Goal: Find specific page/section: Find specific page/section

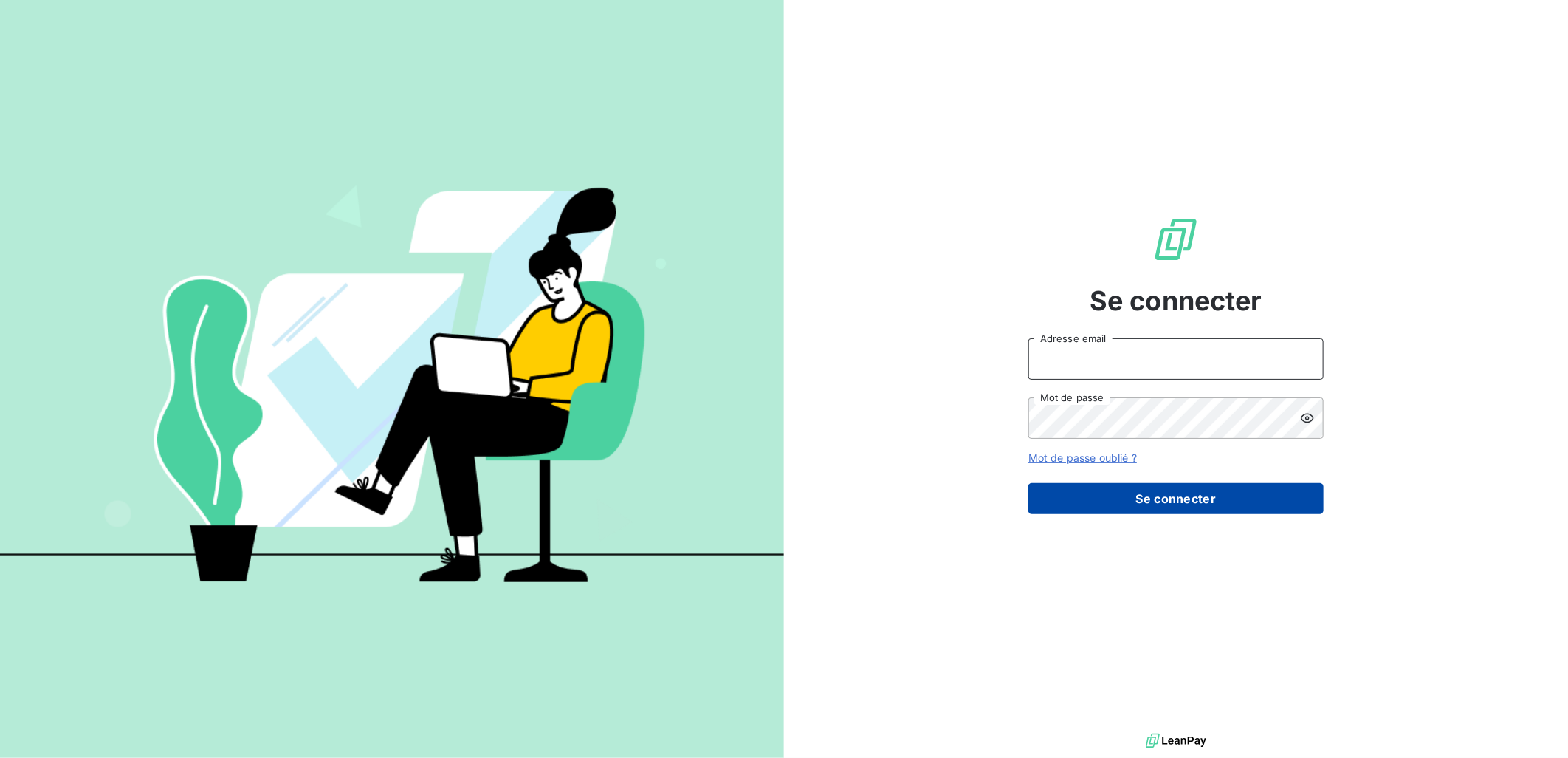
type input "[PERSON_NAME][EMAIL_ADDRESS][DOMAIN_NAME]"
click at [1138, 498] on button "Se connecter" at bounding box center [1176, 498] width 296 height 31
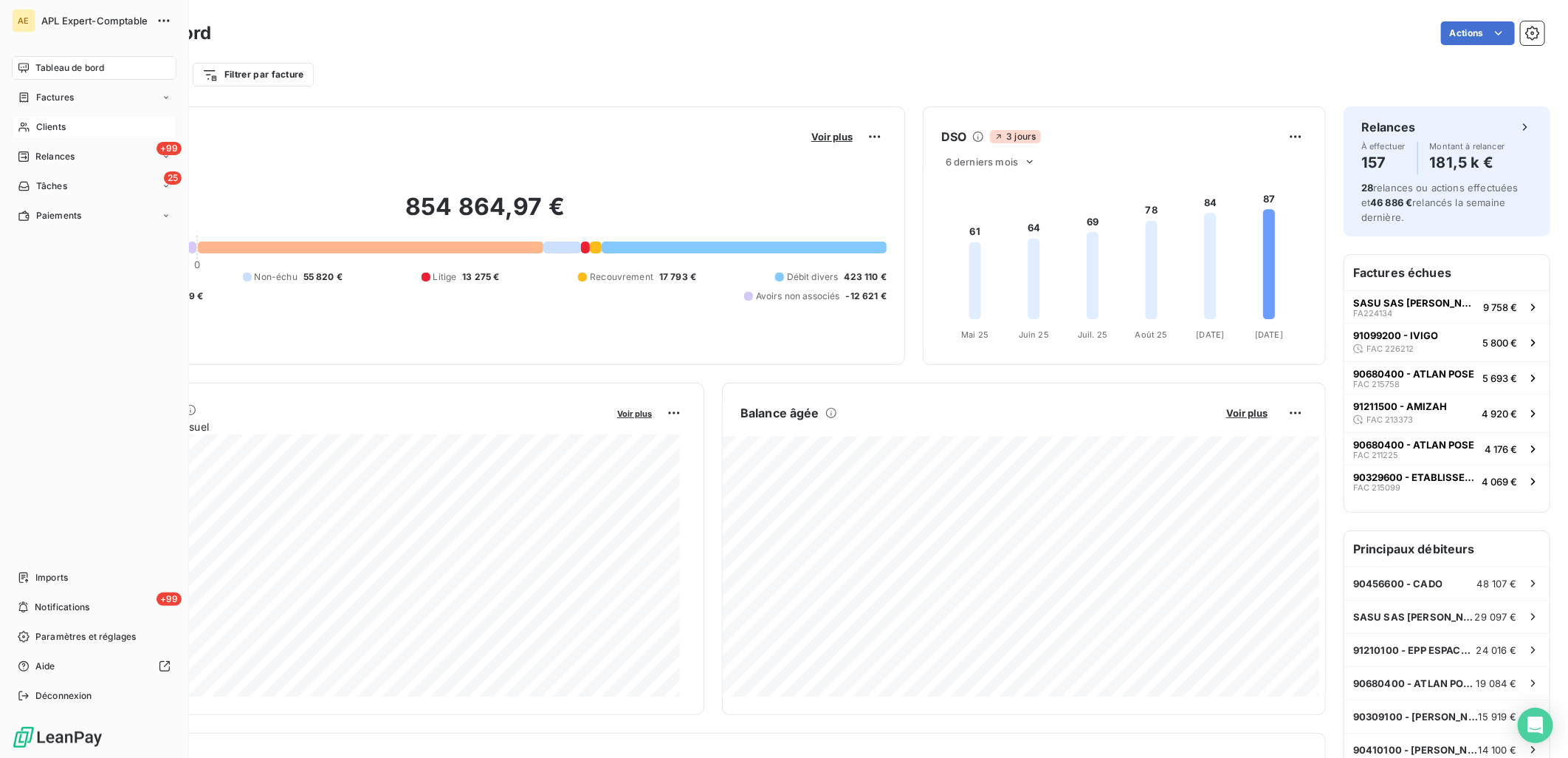
click at [31, 124] on div "Clients" at bounding box center [94, 127] width 164 height 24
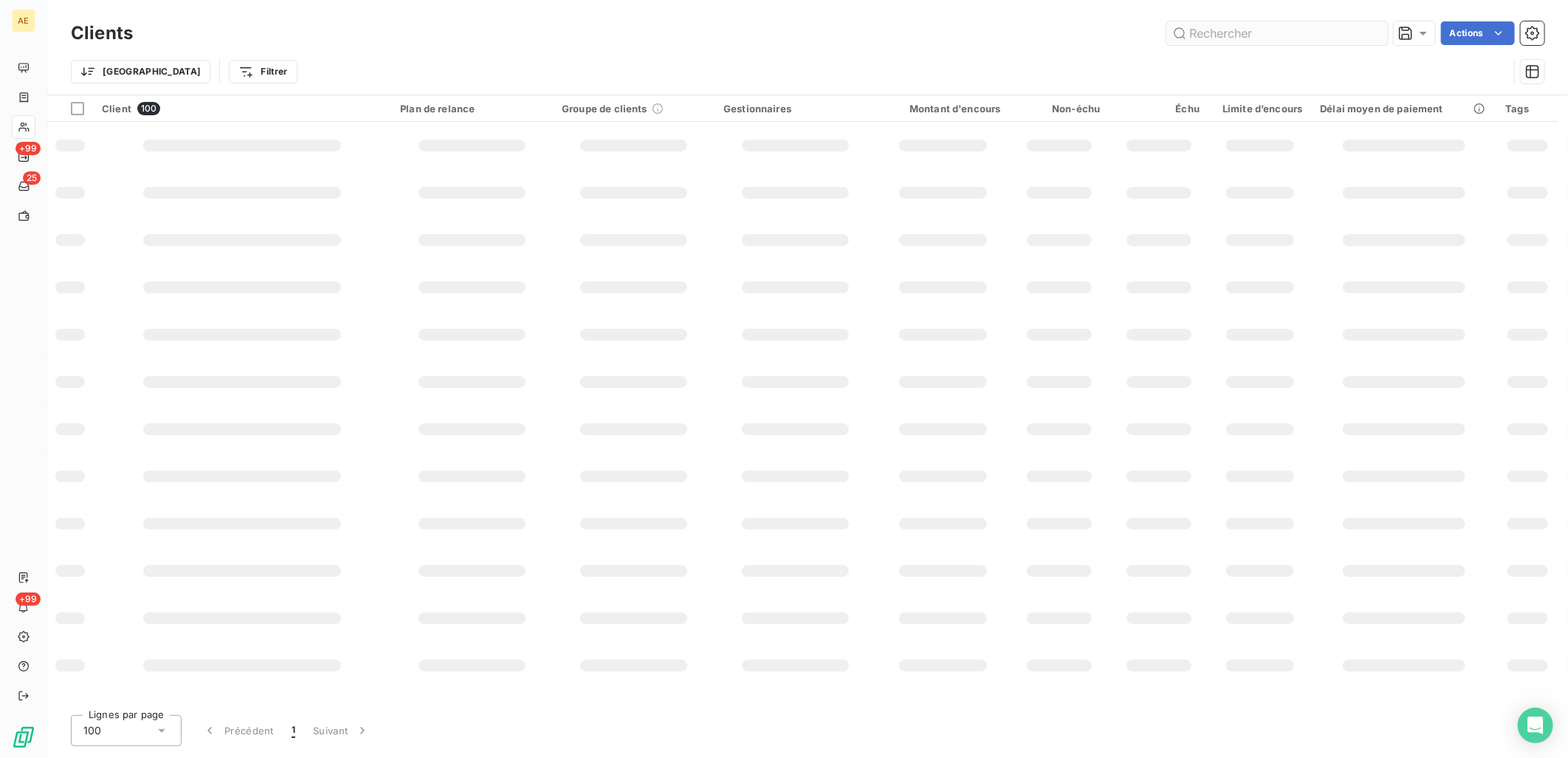
click at [1207, 43] on input "text" at bounding box center [1277, 34] width 222 height 24
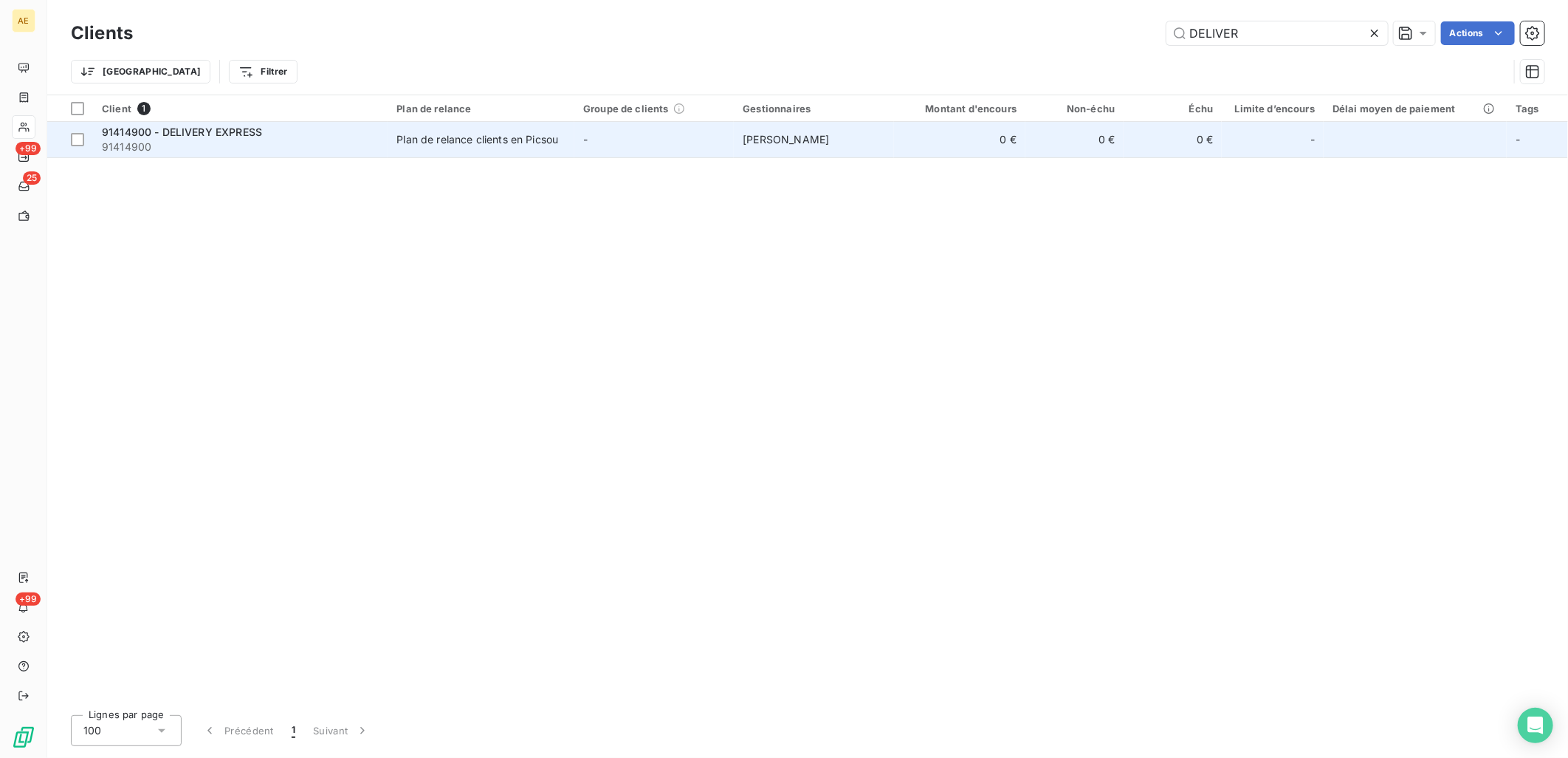
type input "DELIVER"
click at [423, 133] on div "Plan de relance clients en Picsou" at bounding box center [477, 140] width 161 height 15
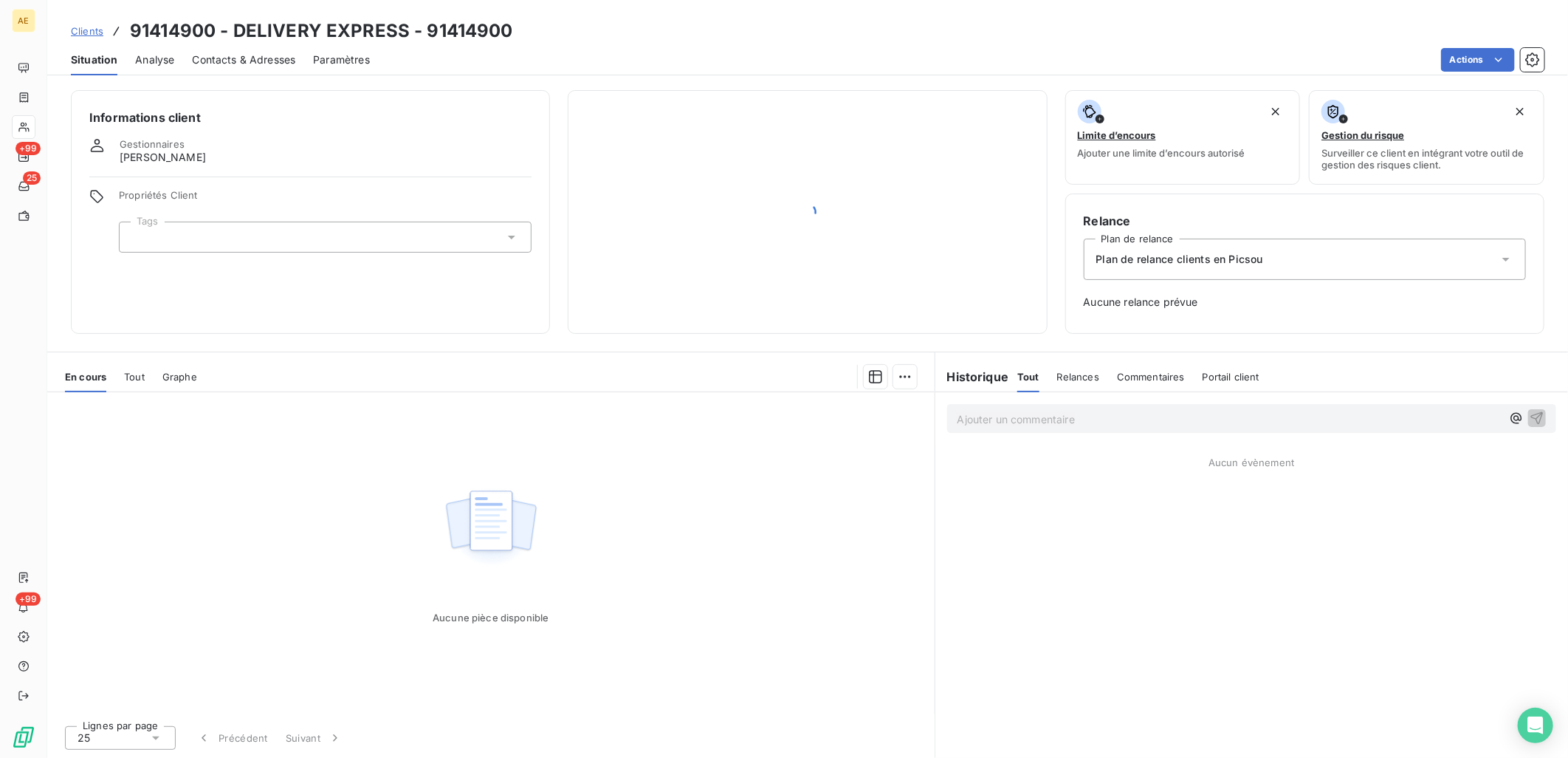
click at [94, 25] on span "Clients" at bounding box center [87, 31] width 33 height 12
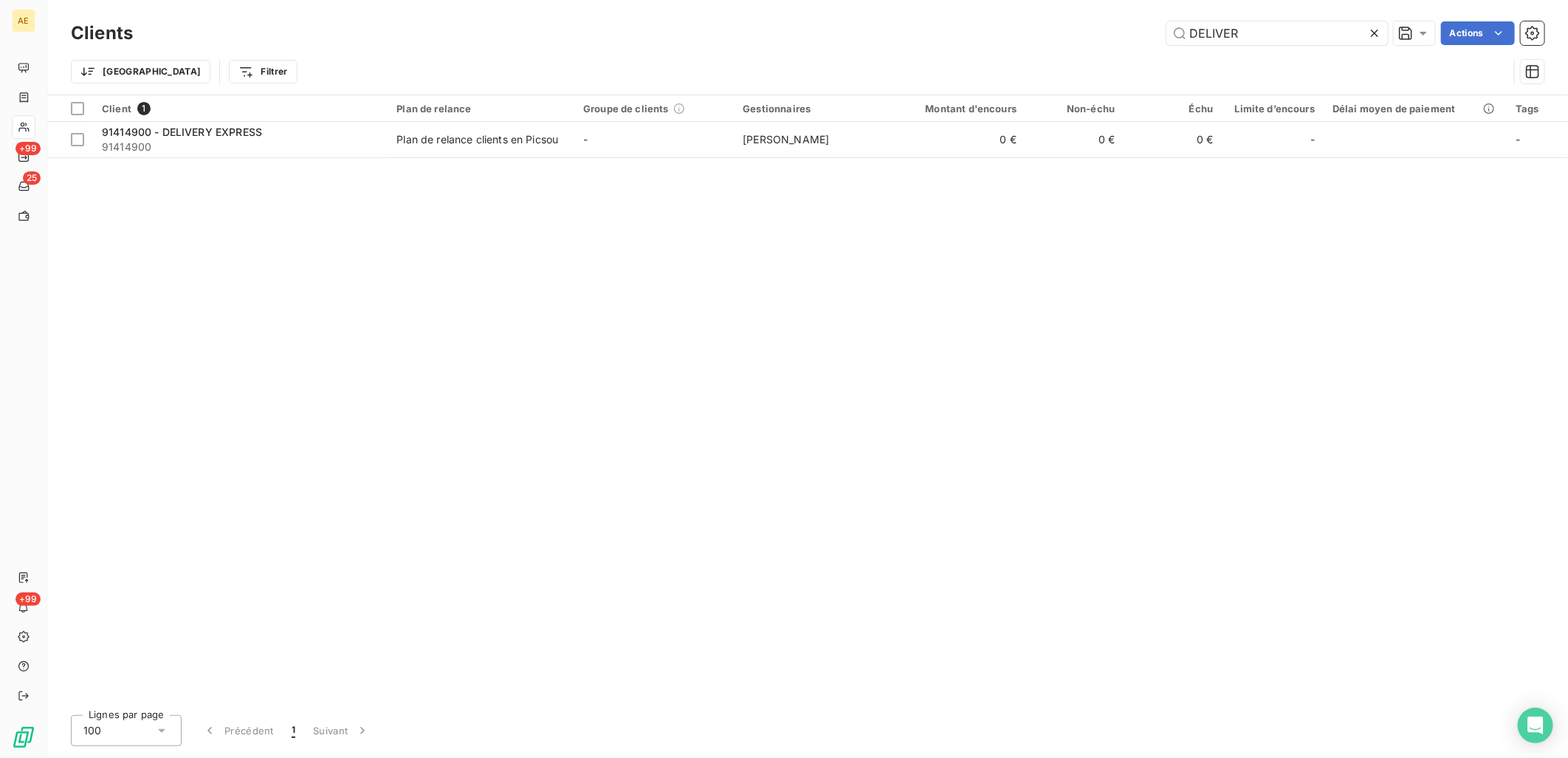
drag, startPoint x: 1263, startPoint y: 26, endPoint x: 1002, endPoint y: 26, distance: 261.0
click at [1002, 26] on div "DELIVER Actions" at bounding box center [847, 34] width 1394 height 24
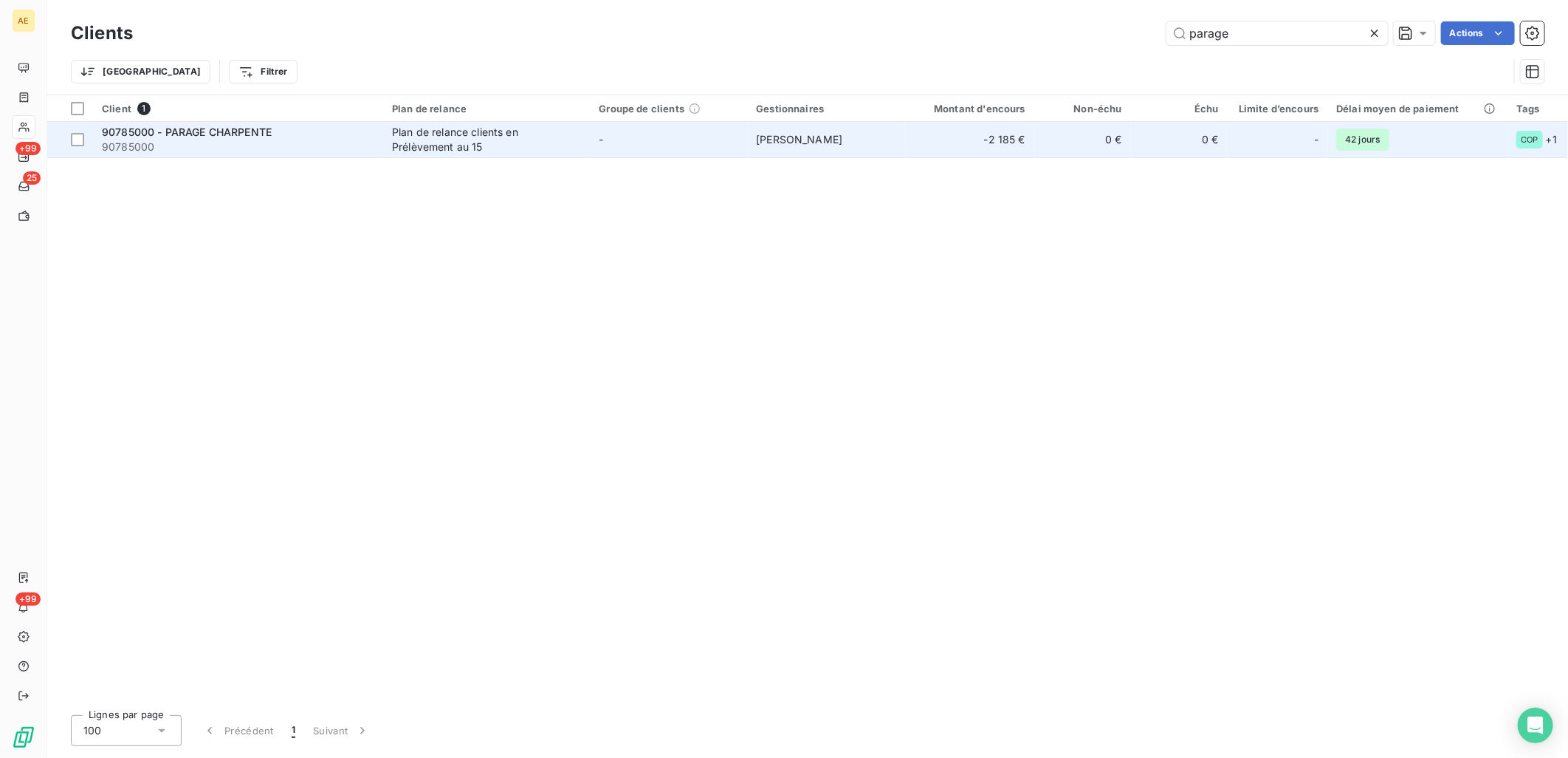
type input "parage"
click at [305, 136] on div "90785000 - PARAGE CHARPENTE" at bounding box center [237, 132] width 272 height 15
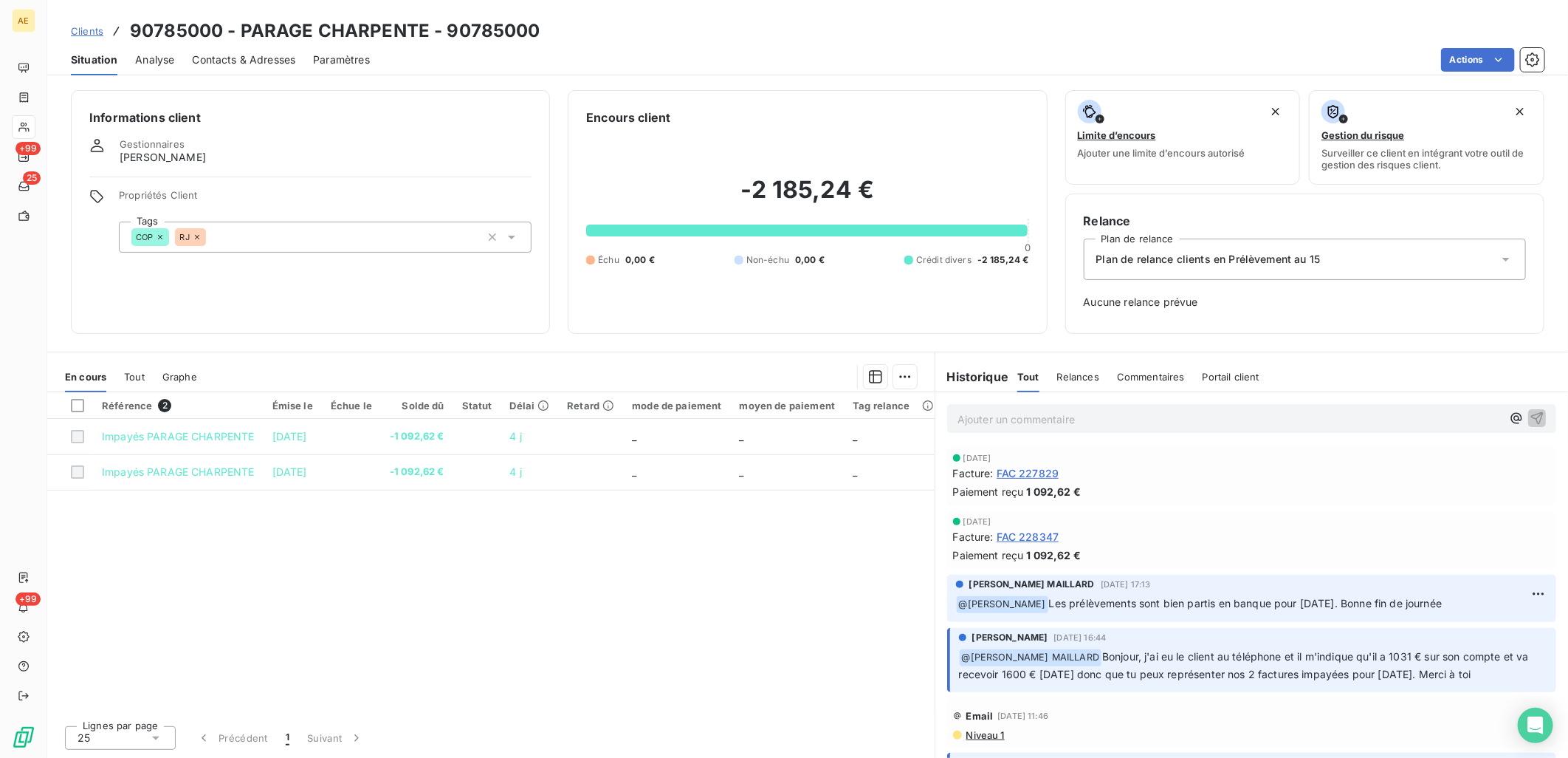
click at [92, 28] on span "Clients" at bounding box center [87, 31] width 33 height 12
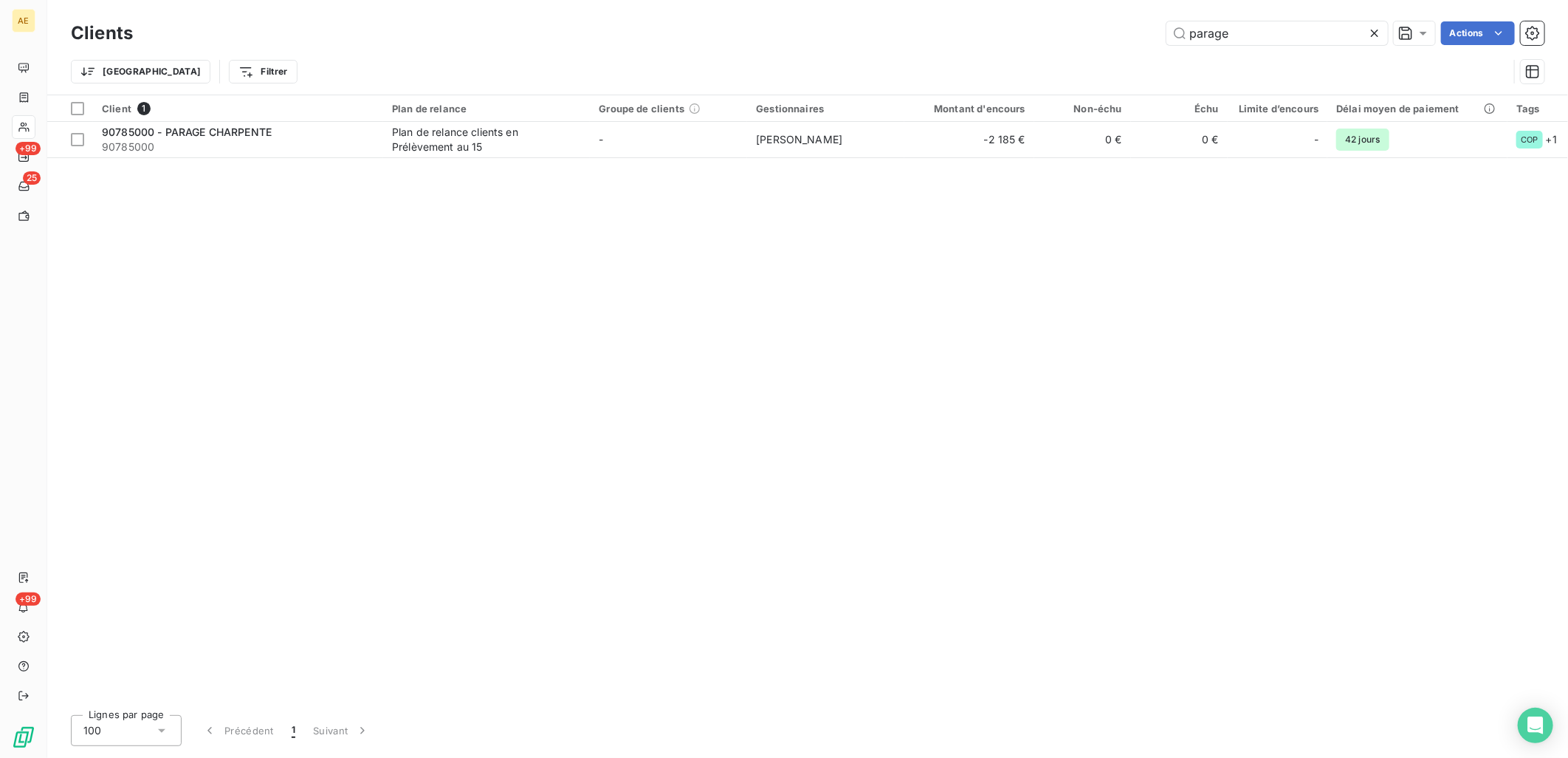
drag, startPoint x: 1202, startPoint y: 32, endPoint x: 1089, endPoint y: 32, distance: 113.0
click at [1089, 32] on div "parage Actions" at bounding box center [847, 34] width 1394 height 24
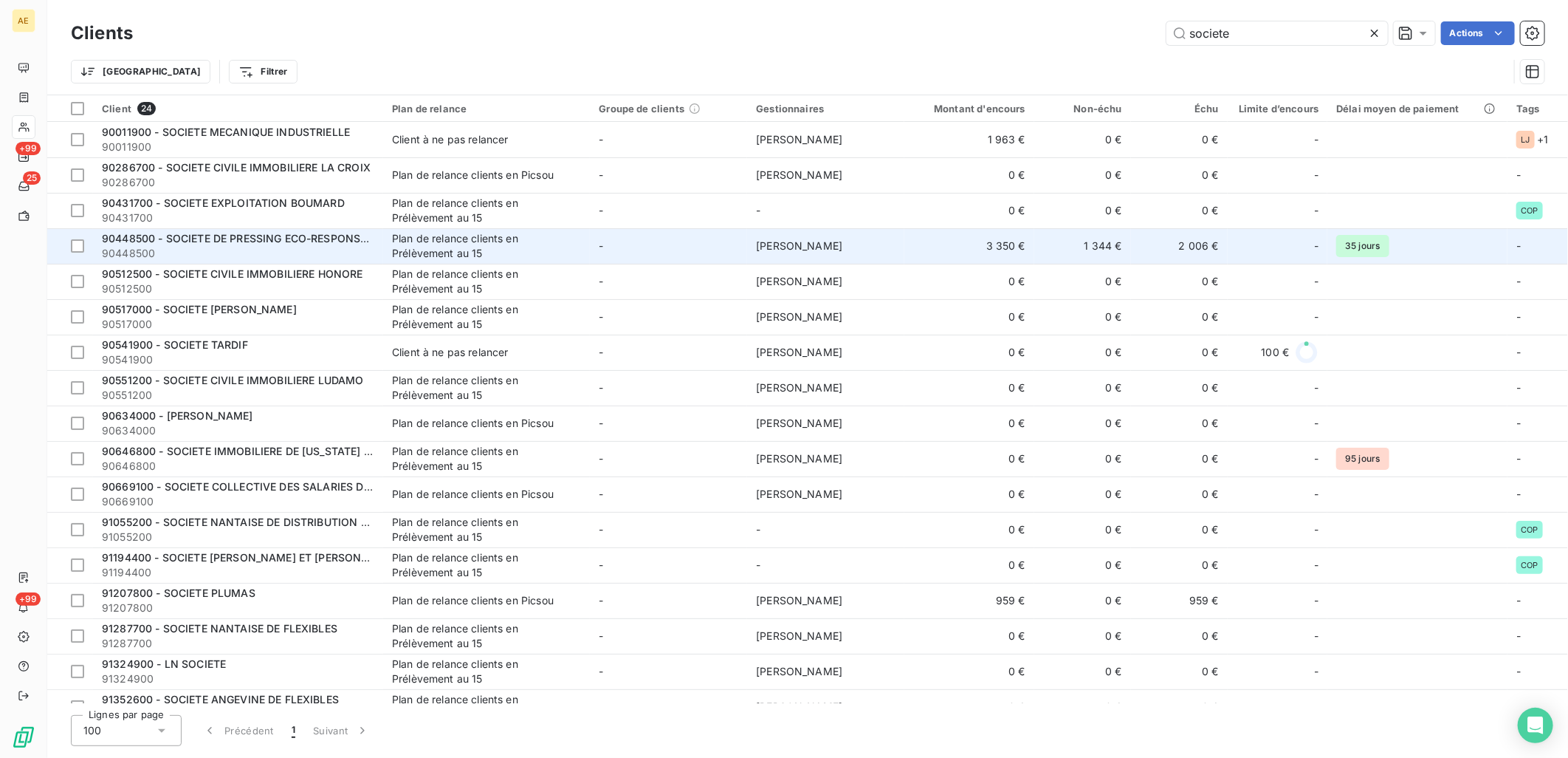
type input "societe"
click at [351, 252] on span "90448500" at bounding box center [237, 253] width 272 height 15
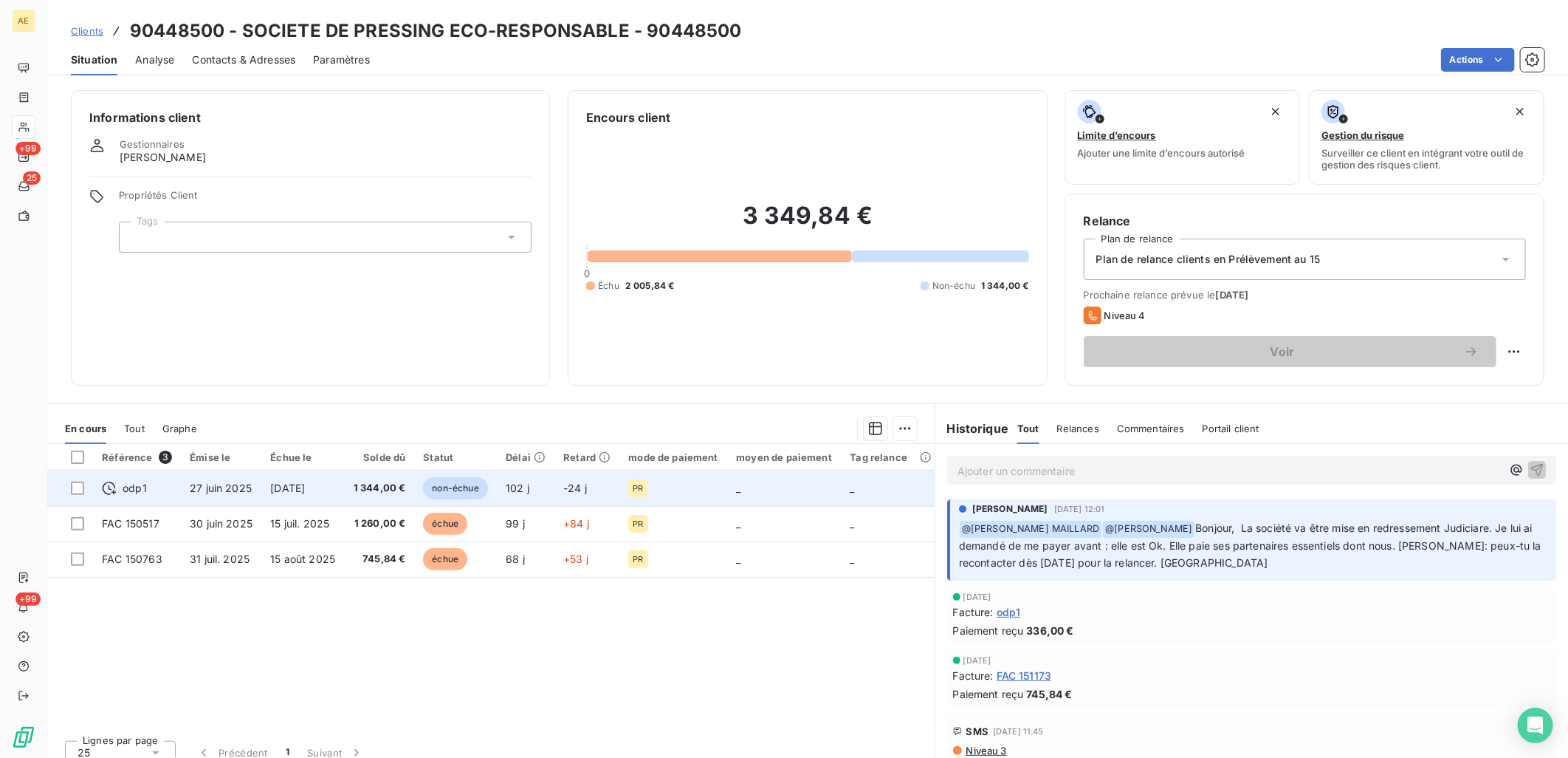
click at [305, 491] on span "[DATE]" at bounding box center [287, 488] width 35 height 13
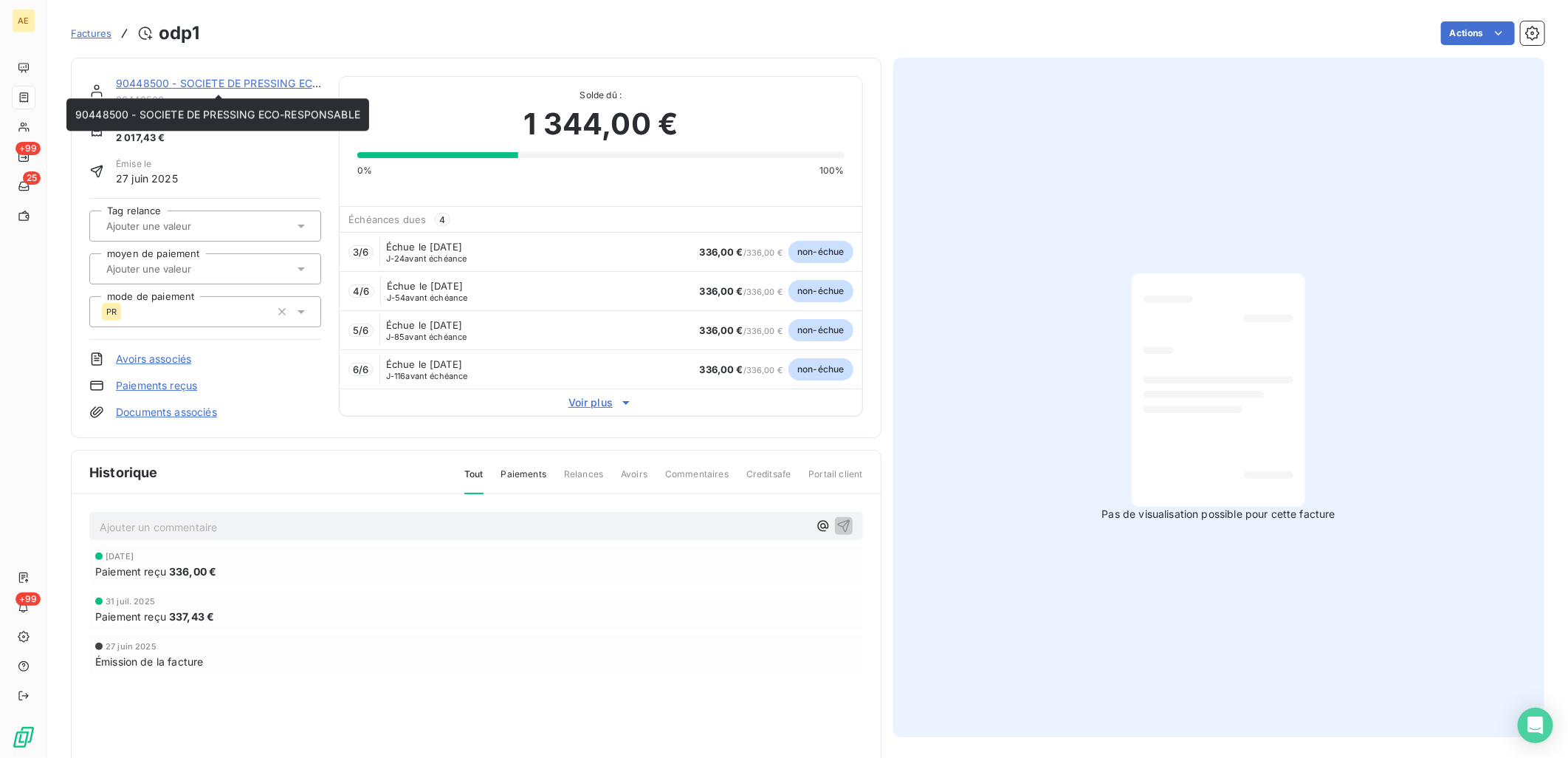
click at [208, 78] on link "90448500 - SOCIETE DE PRESSING ECO-RESPONSABLE" at bounding box center [258, 83] width 285 height 13
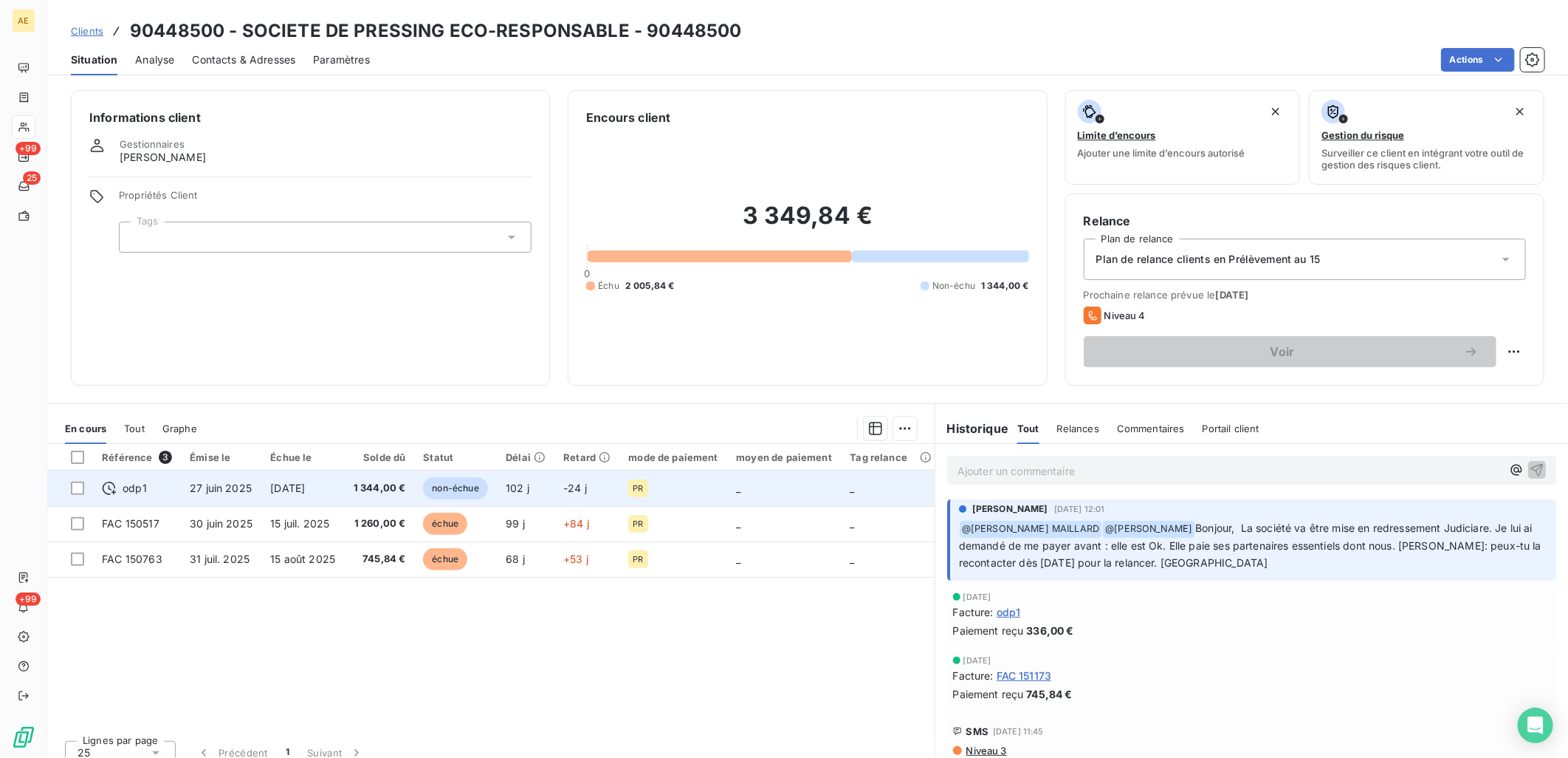
click at [262, 496] on td "[DATE]" at bounding box center [303, 488] width 83 height 36
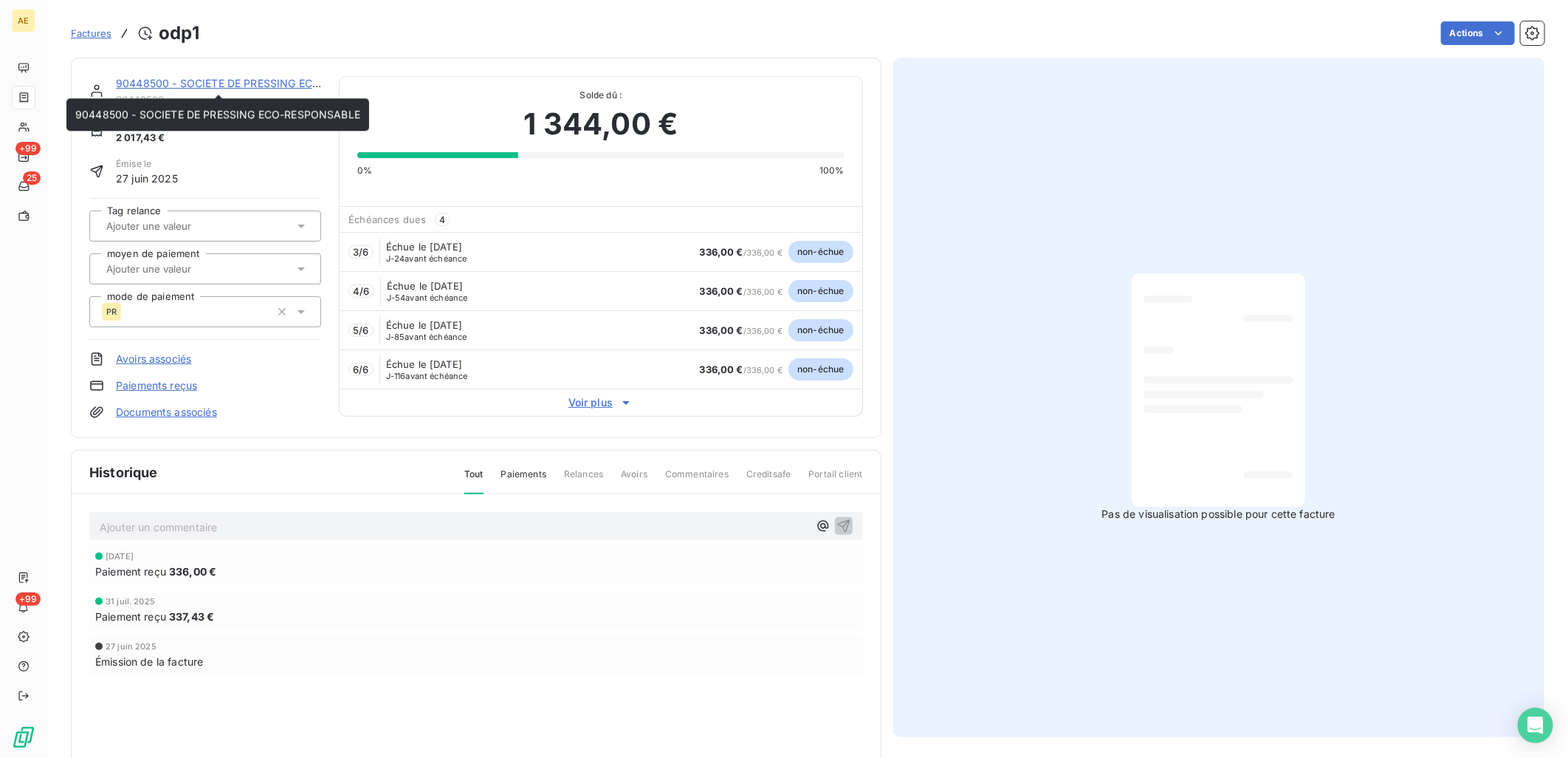
click at [260, 83] on link "90448500 - SOCIETE DE PRESSING ECO-RESPONSABLE" at bounding box center [258, 83] width 285 height 13
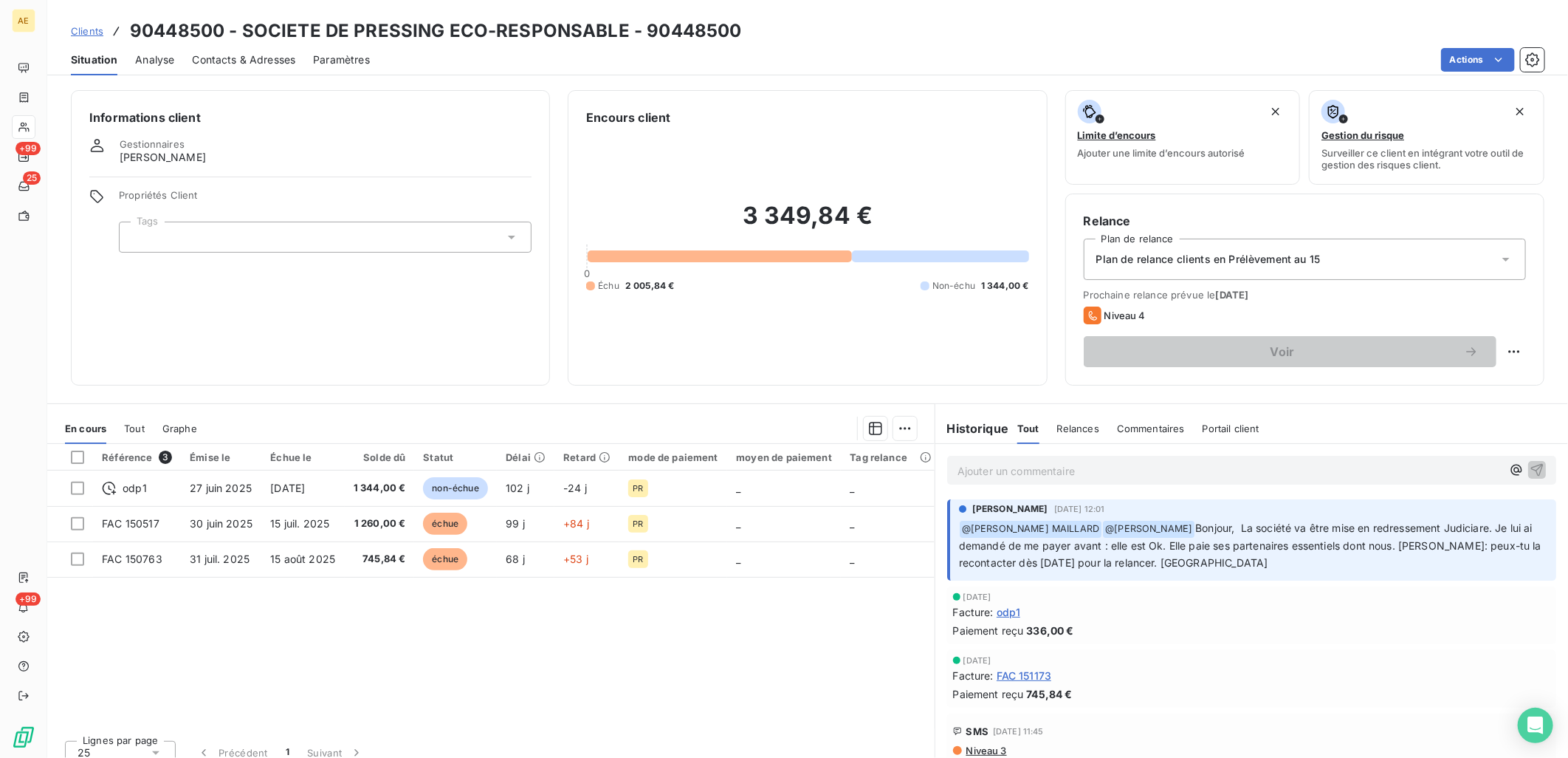
click at [83, 21] on div "Clients 90448500 - SOCIETE DE PRESSING ECO-RESPONSABLE - 90448500" at bounding box center [407, 31] width 672 height 27
click at [83, 27] on span "Clients" at bounding box center [87, 31] width 33 height 12
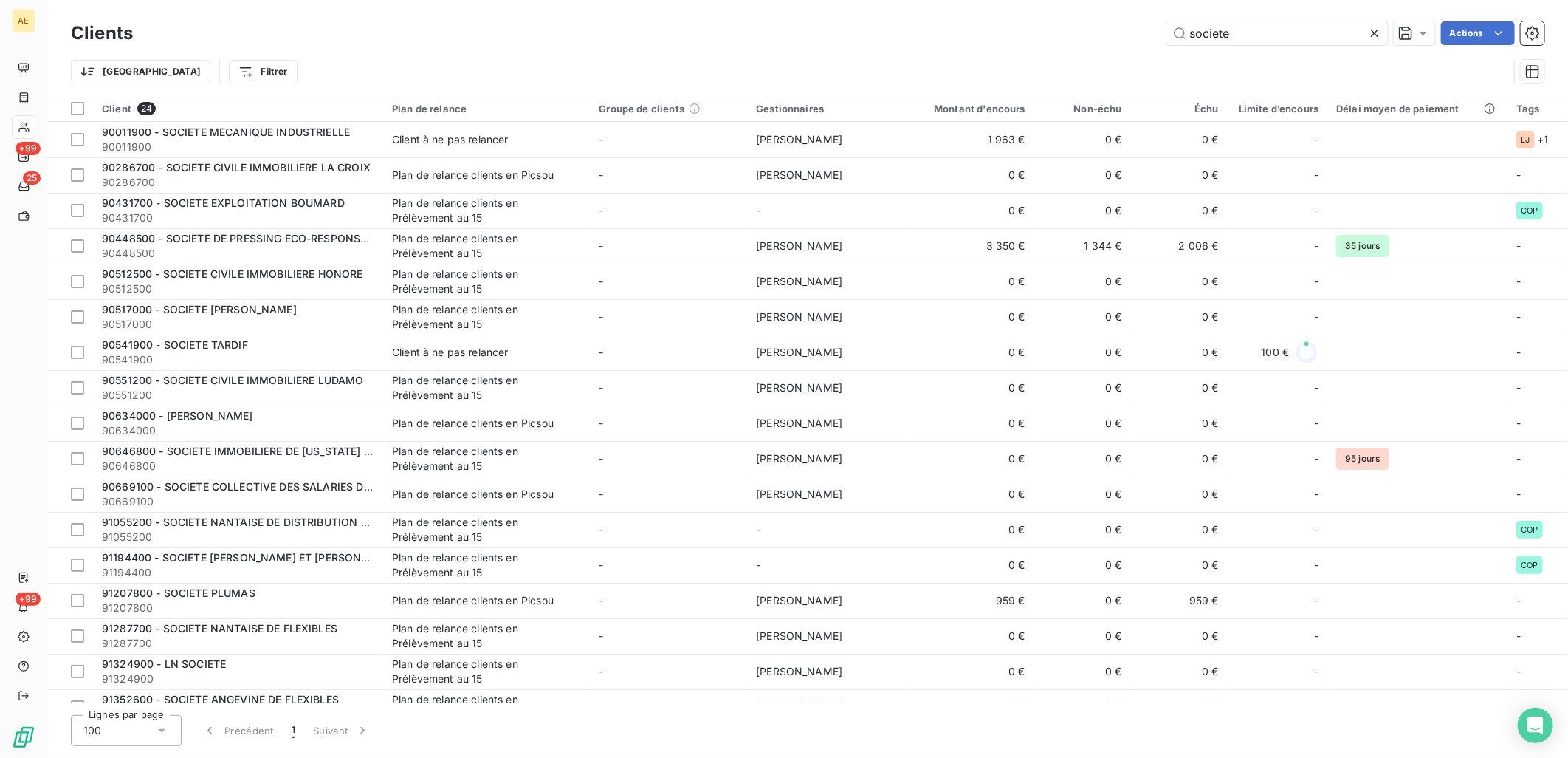
drag, startPoint x: 1246, startPoint y: 35, endPoint x: 1013, endPoint y: 38, distance: 233.0
click at [1015, 36] on div "societe Actions" at bounding box center [847, 34] width 1394 height 24
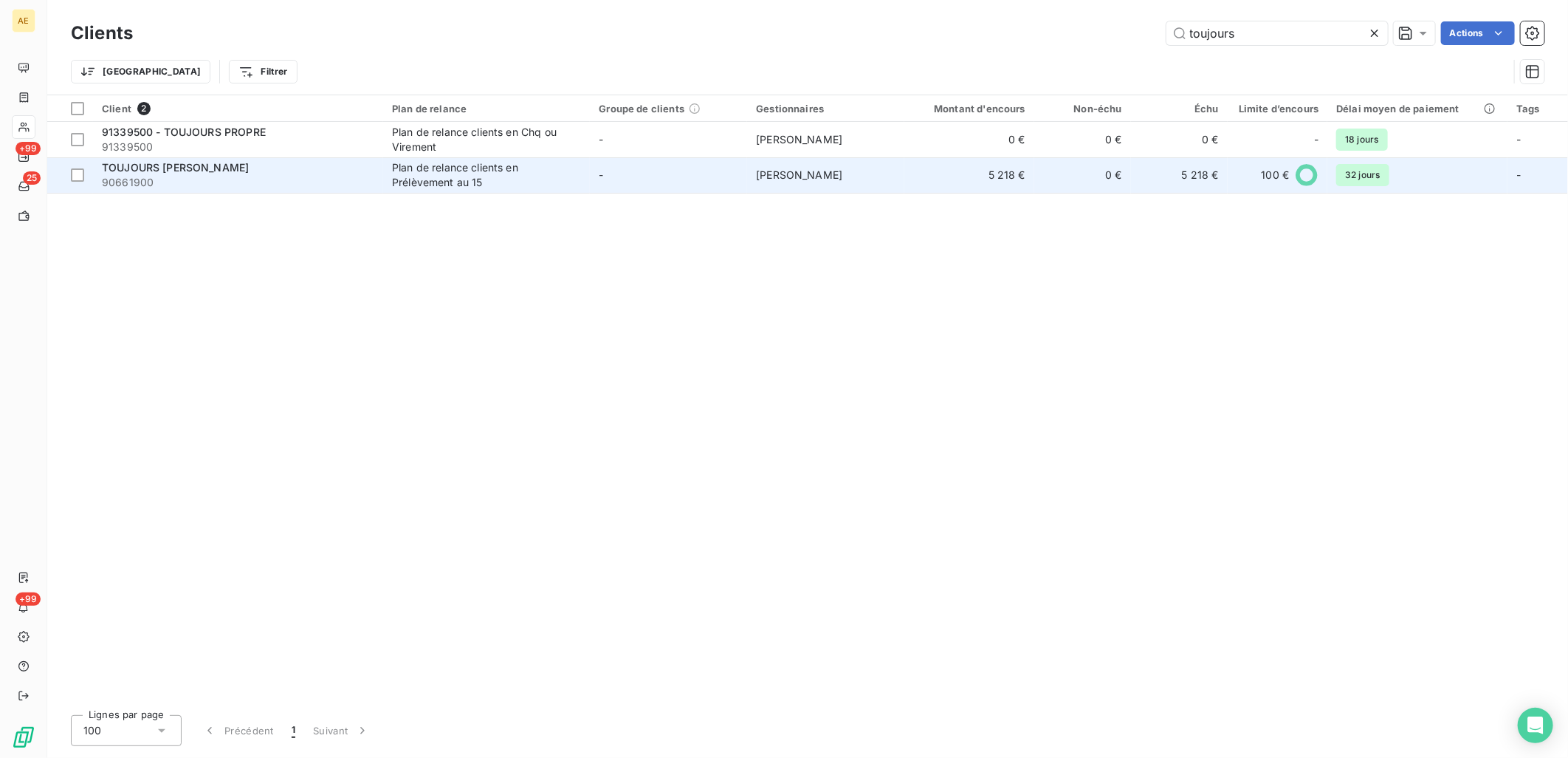
type input "toujours"
click at [263, 166] on div "TOUJOURS [PERSON_NAME]" at bounding box center [237, 167] width 272 height 15
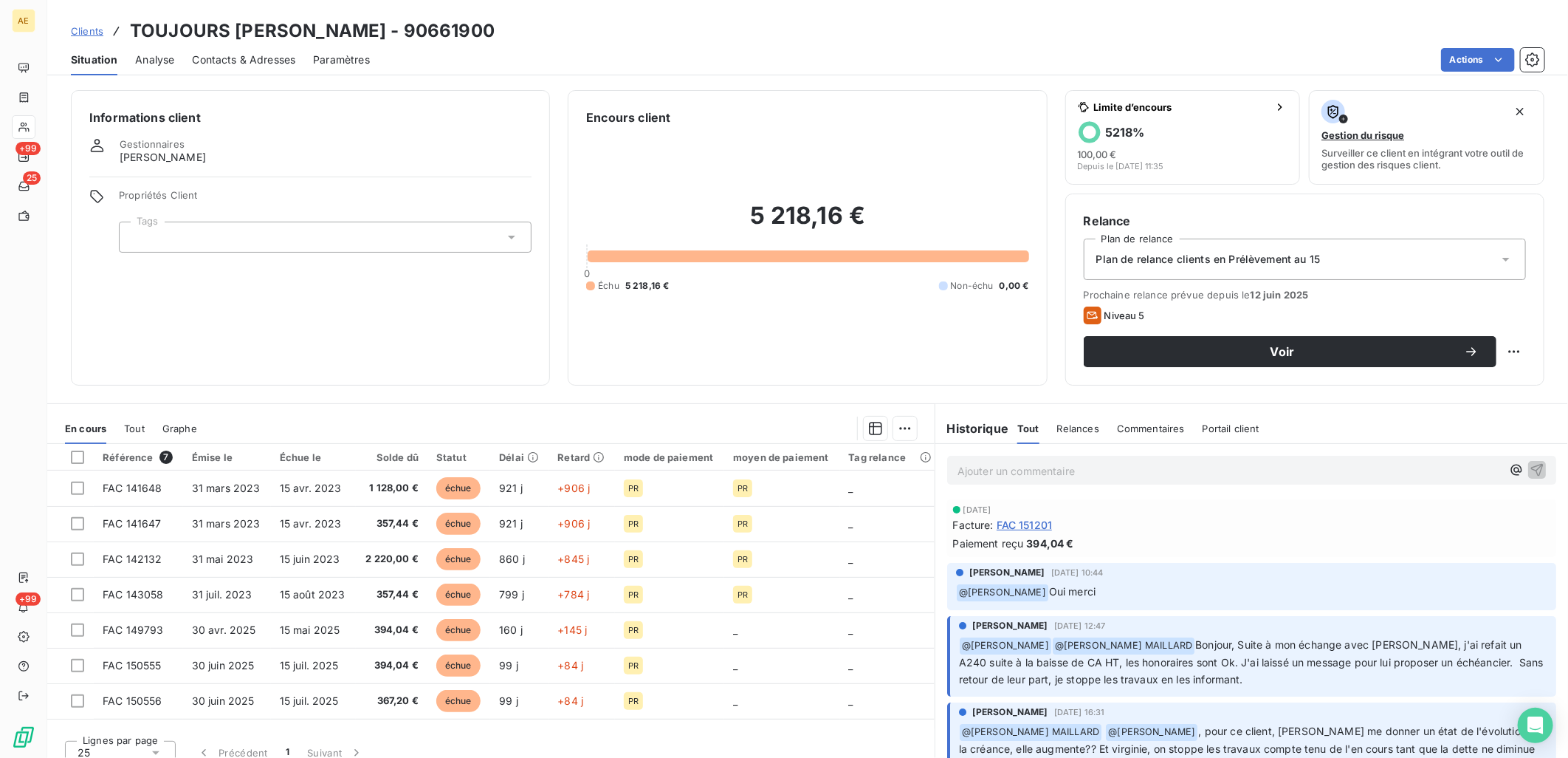
click at [1036, 521] on span "FAC 151201" at bounding box center [1025, 525] width 56 height 16
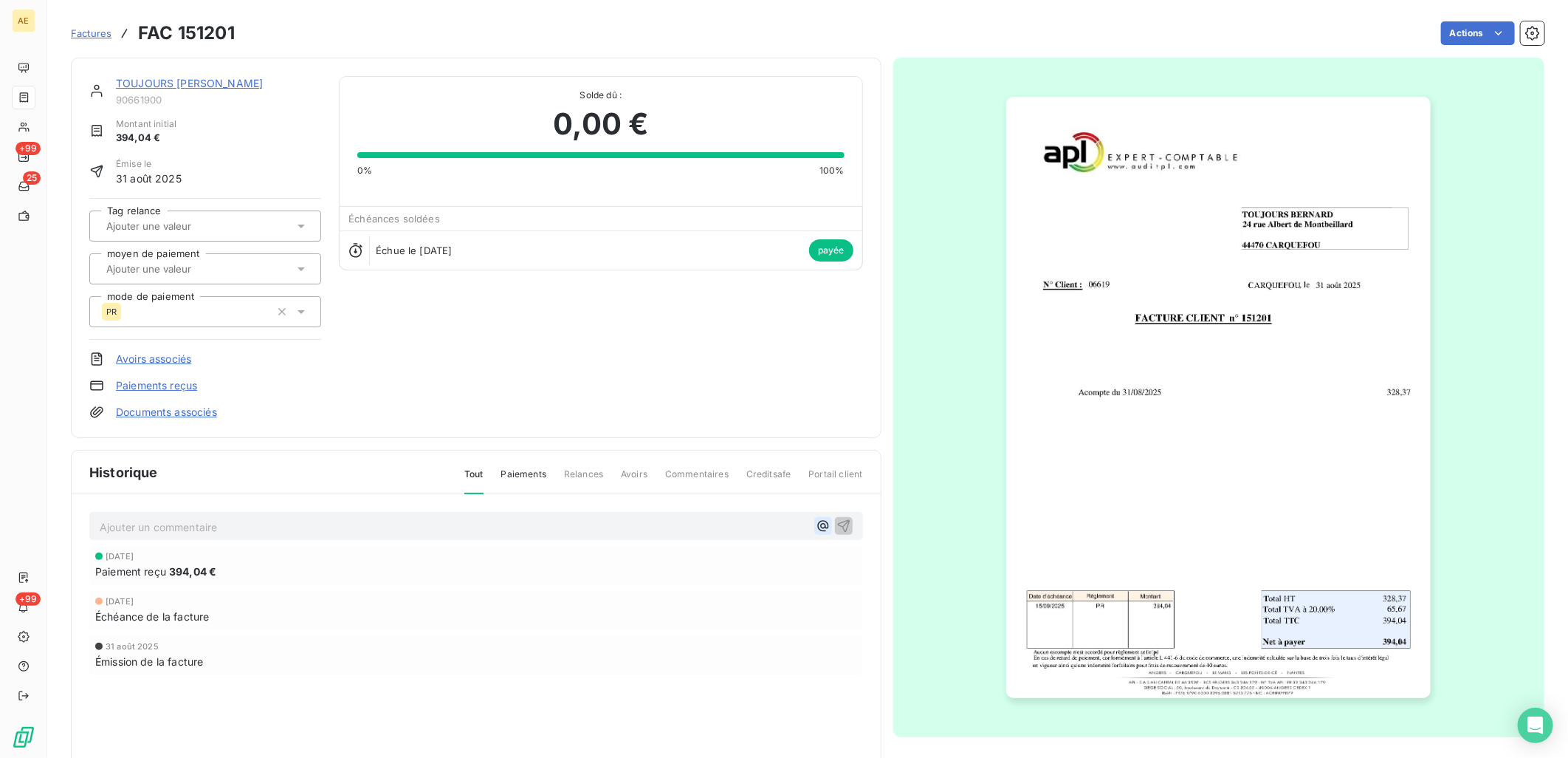
click at [816, 526] on icon "button" at bounding box center [823, 525] width 15 height 15
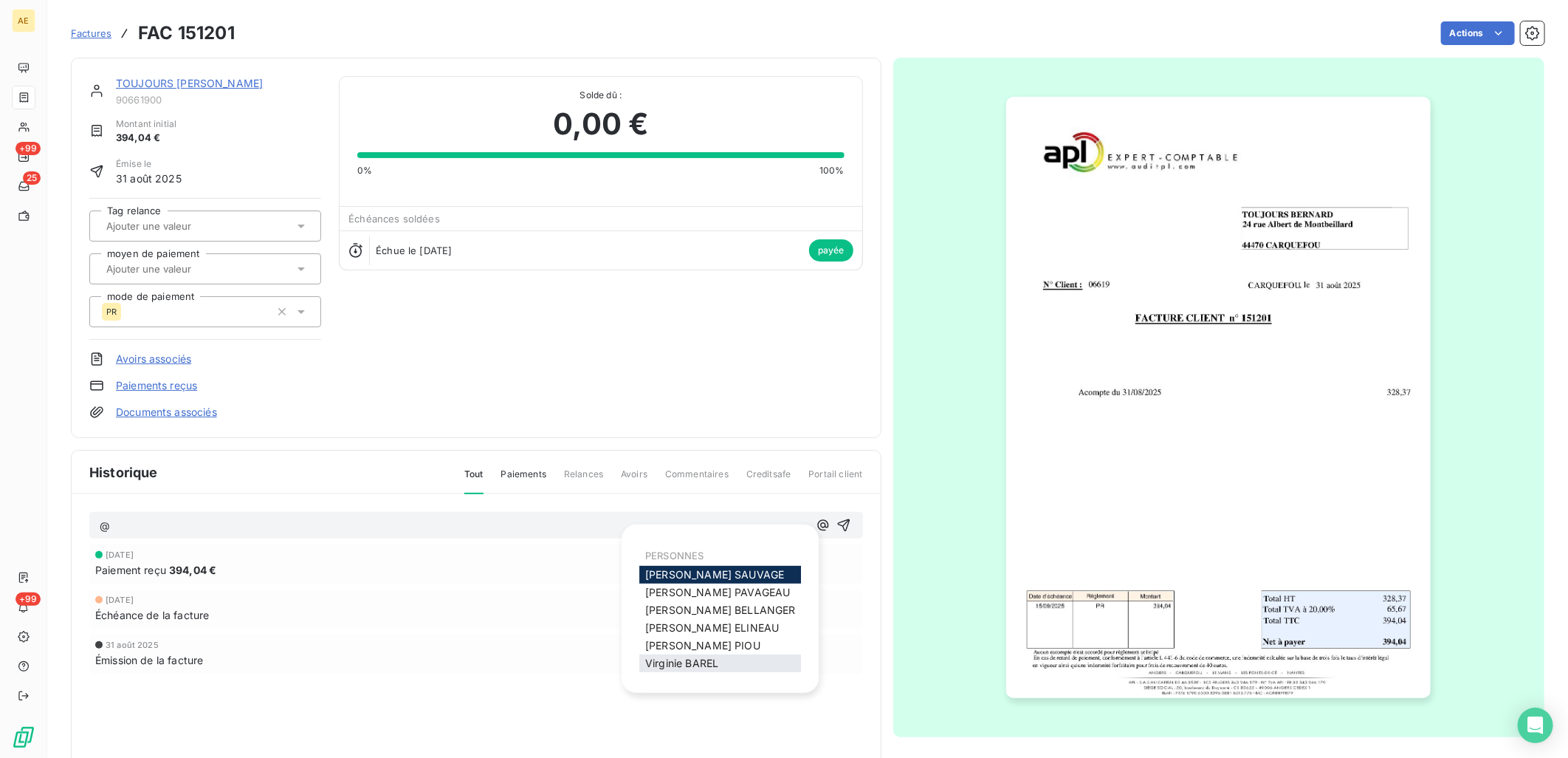
click at [688, 663] on span "[PERSON_NAME]" at bounding box center [682, 663] width 73 height 13
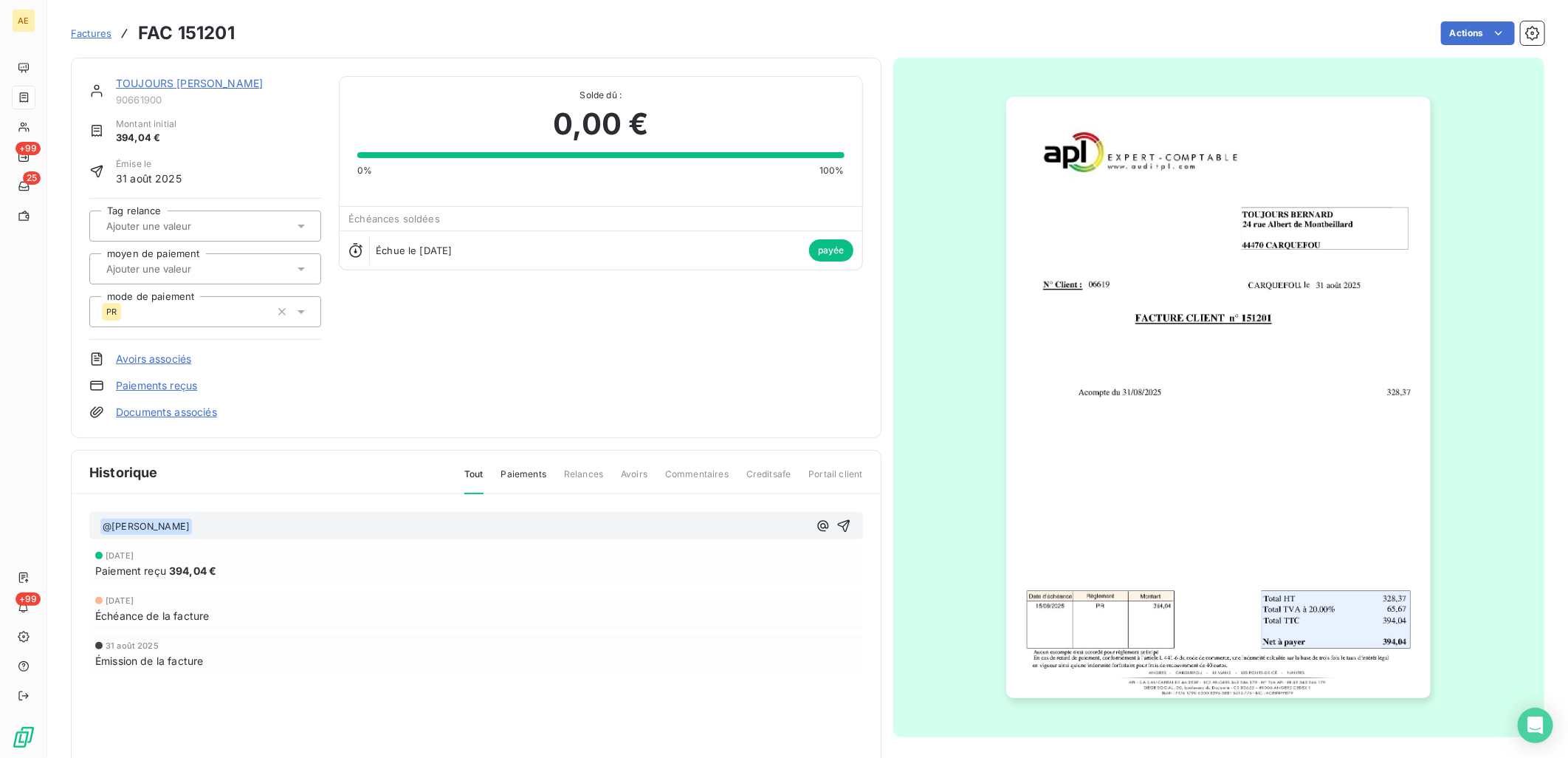
click at [359, 525] on p "﻿ @ [PERSON_NAME] ﻿ ﻿" at bounding box center [454, 526] width 709 height 18
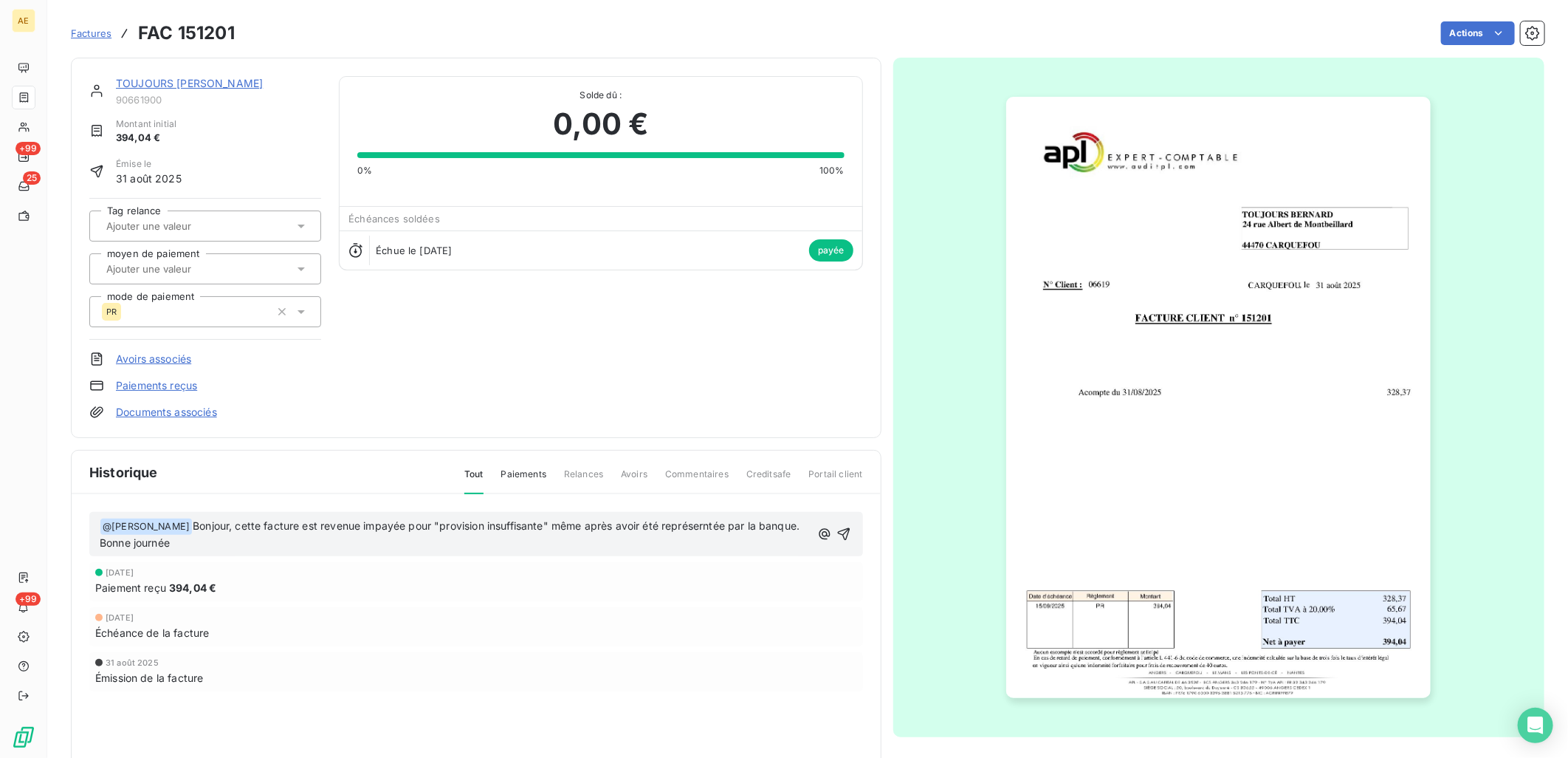
click at [692, 528] on span "Bonjour, cette facture est revenue impayée pour "provision insuffisante" même a…" at bounding box center [451, 534] width 703 height 31
click at [838, 530] on icon "button" at bounding box center [844, 533] width 15 height 15
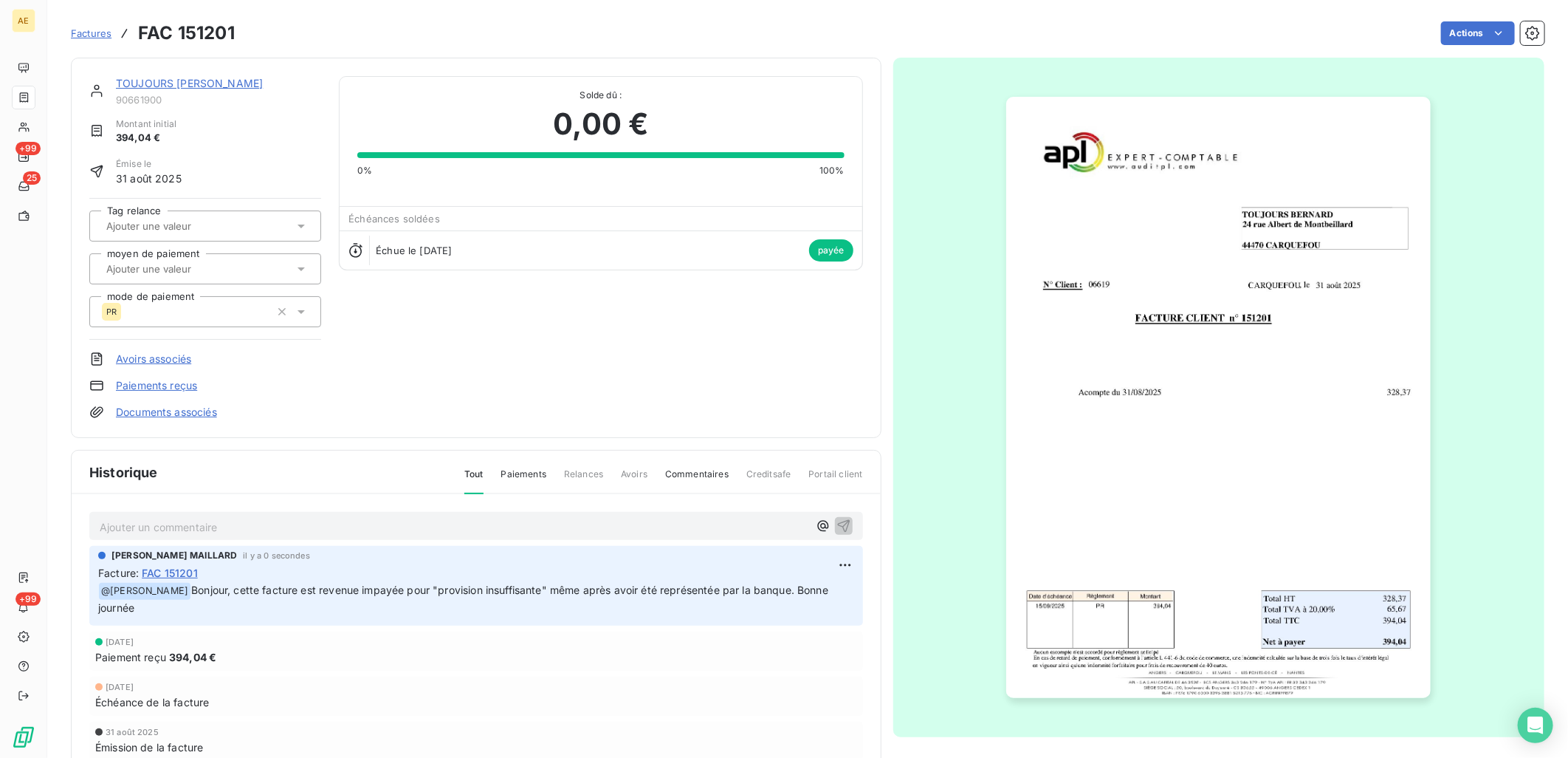
click at [197, 86] on link "TOUJOURS [PERSON_NAME]" at bounding box center [189, 83] width 147 height 13
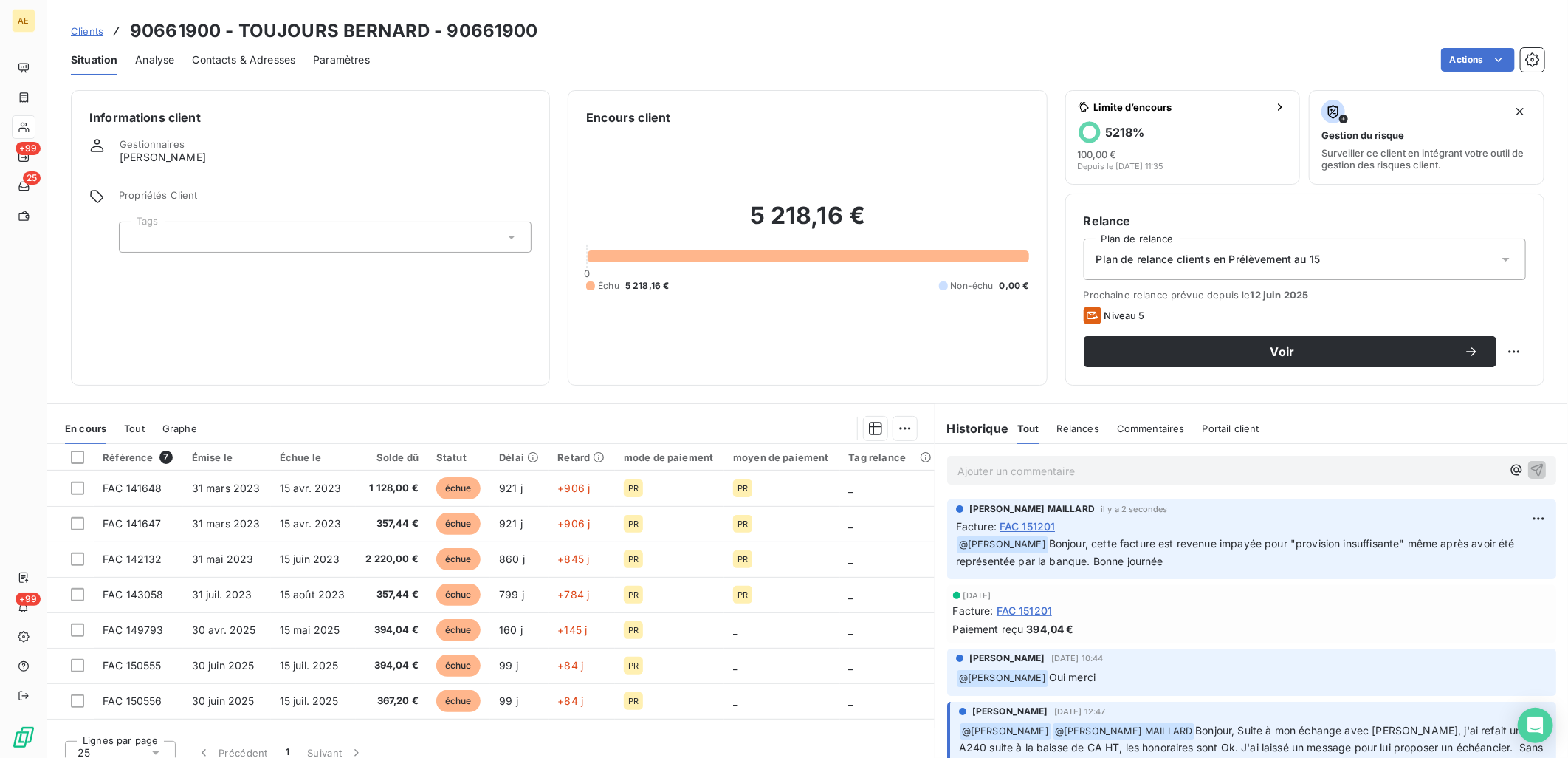
click at [94, 32] on span "Clients" at bounding box center [87, 31] width 33 height 12
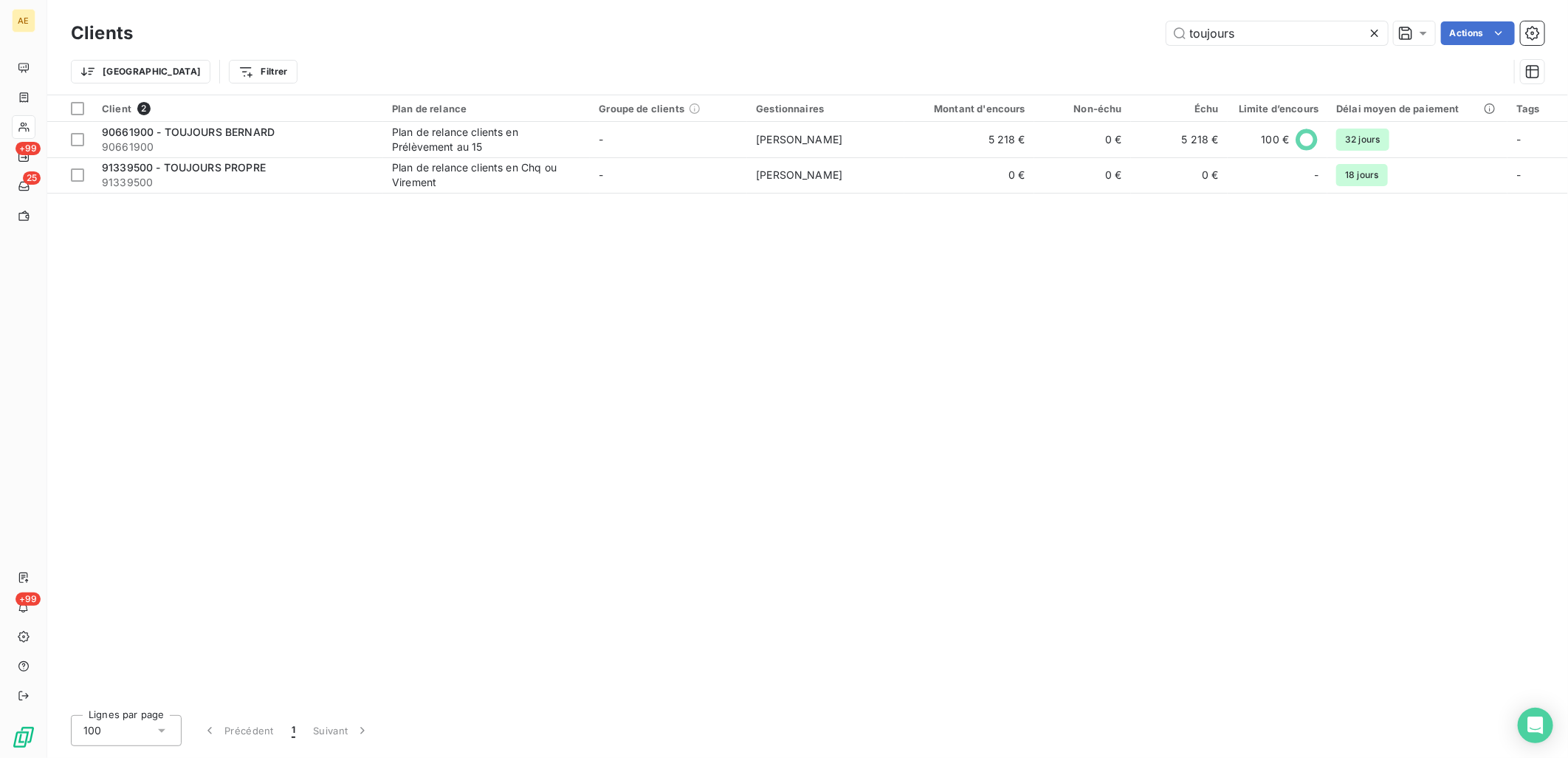
drag, startPoint x: 1250, startPoint y: 36, endPoint x: 905, endPoint y: 40, distance: 345.0
click at [905, 39] on div "toujours Actions" at bounding box center [847, 34] width 1394 height 24
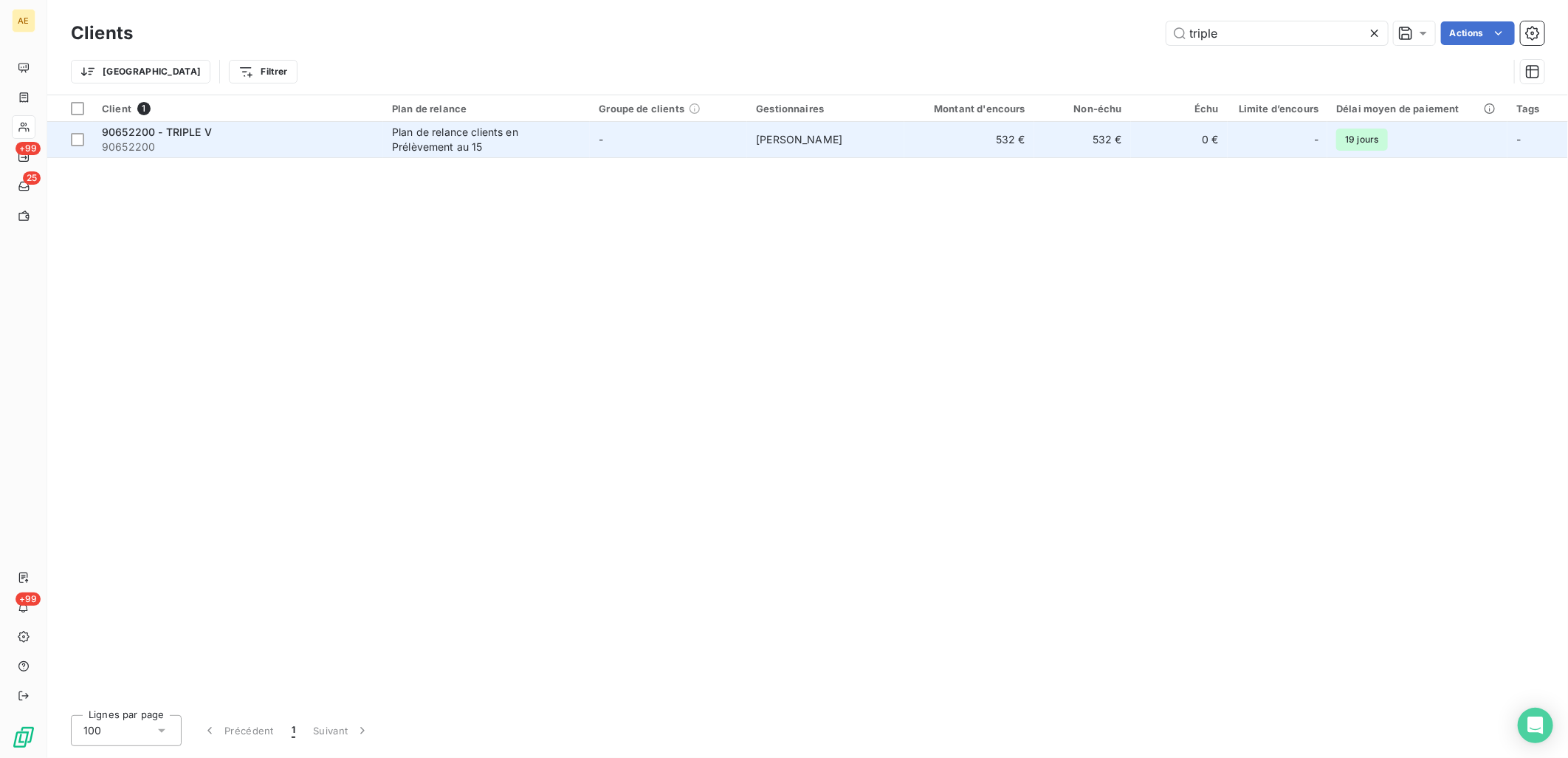
type input "triple"
click at [209, 135] on span "90652200 - TRIPLE V" at bounding box center [156, 132] width 110 height 13
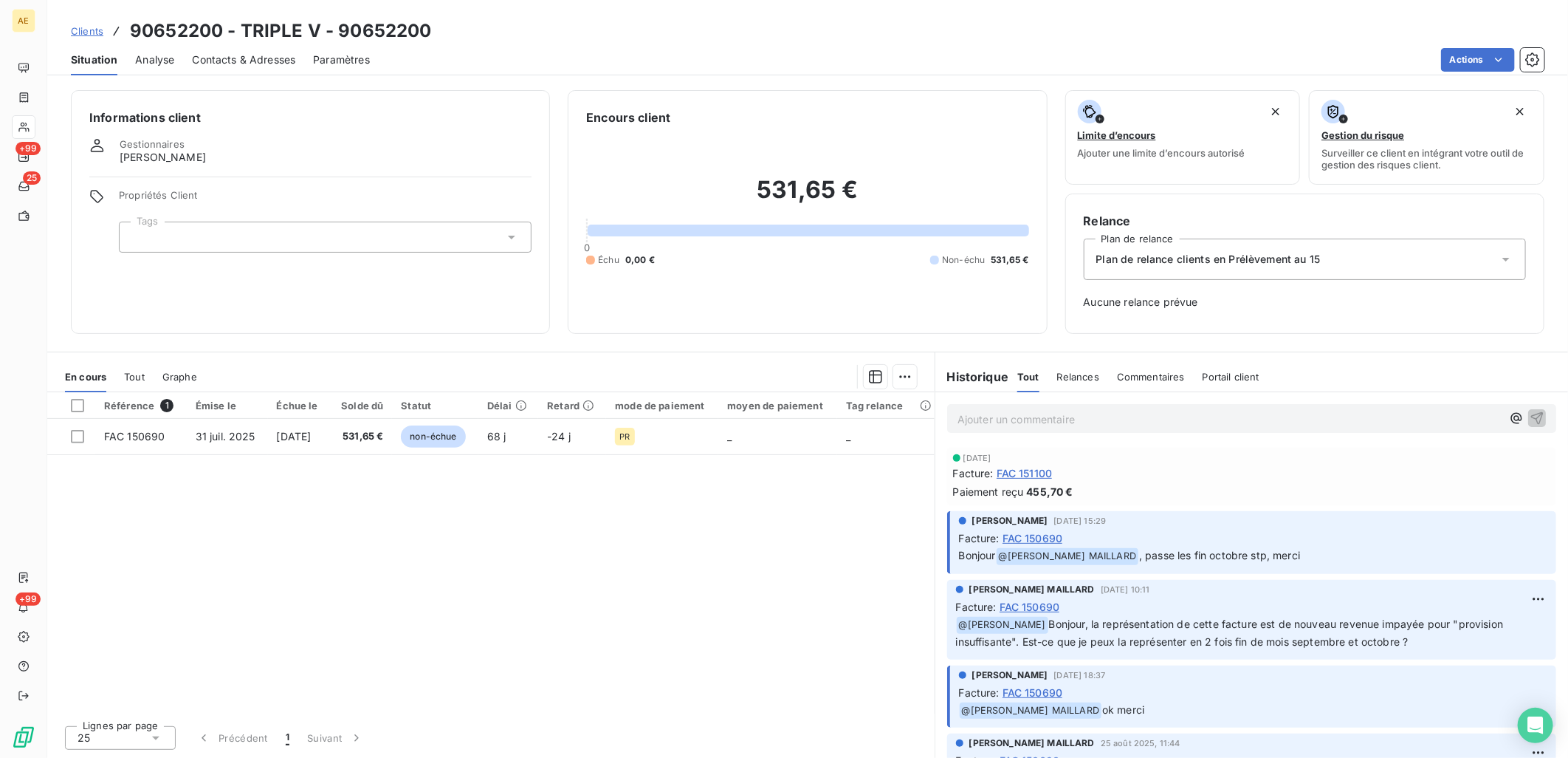
click at [1024, 473] on span "FAC 151100" at bounding box center [1025, 473] width 56 height 16
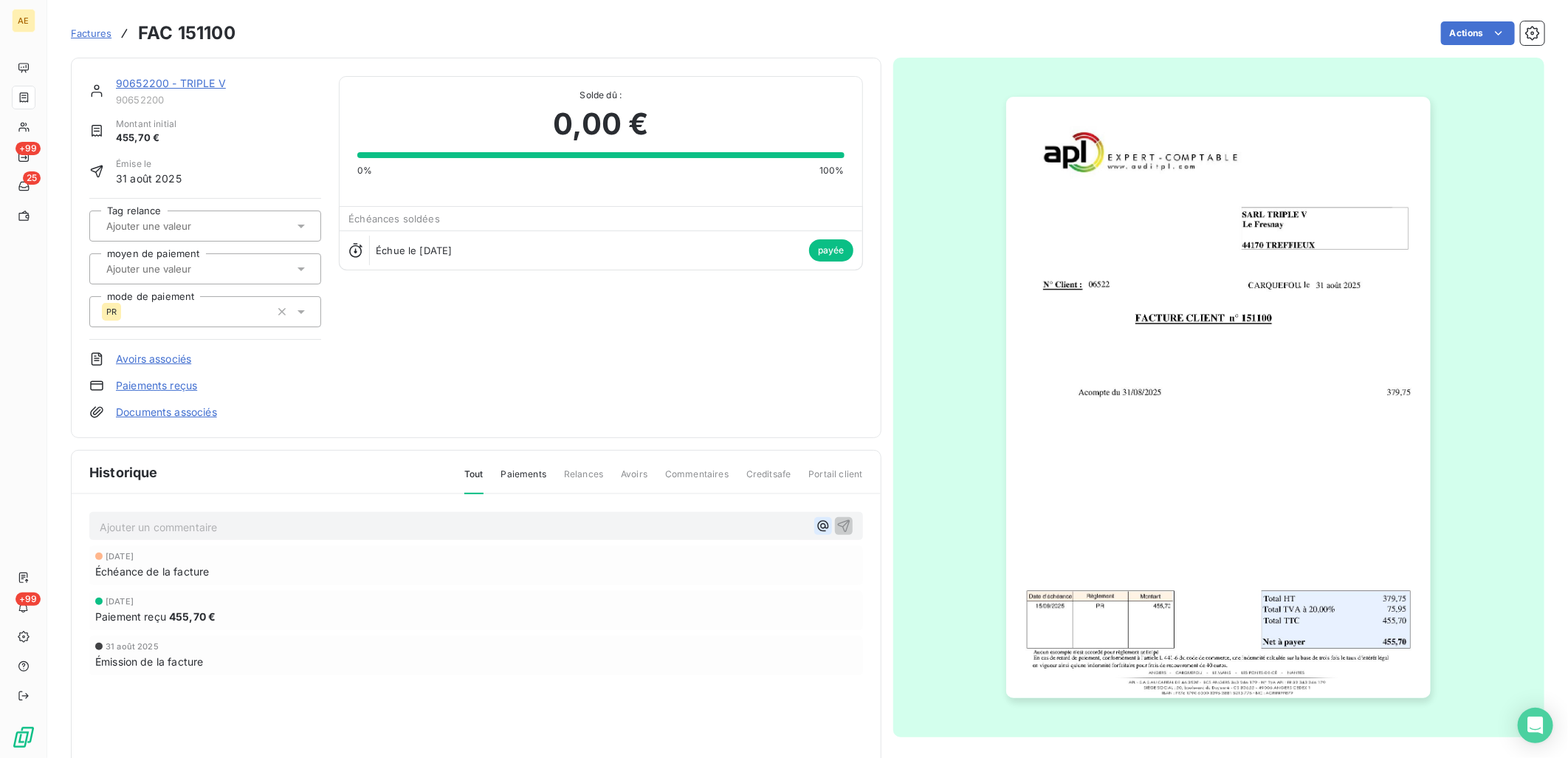
click at [816, 522] on icon "button" at bounding box center [823, 525] width 15 height 15
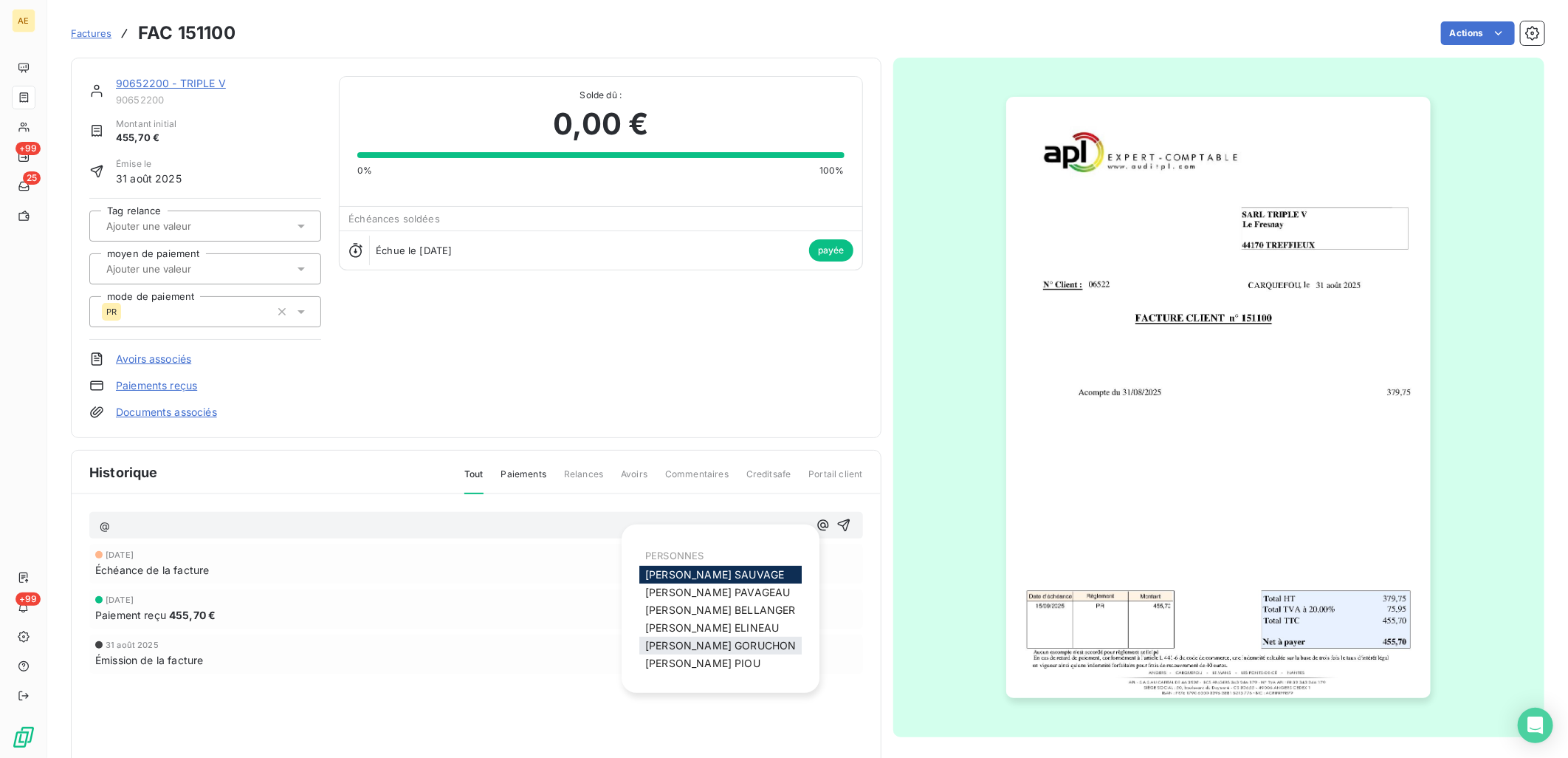
click at [694, 642] on span "[PERSON_NAME]" at bounding box center [720, 645] width 150 height 13
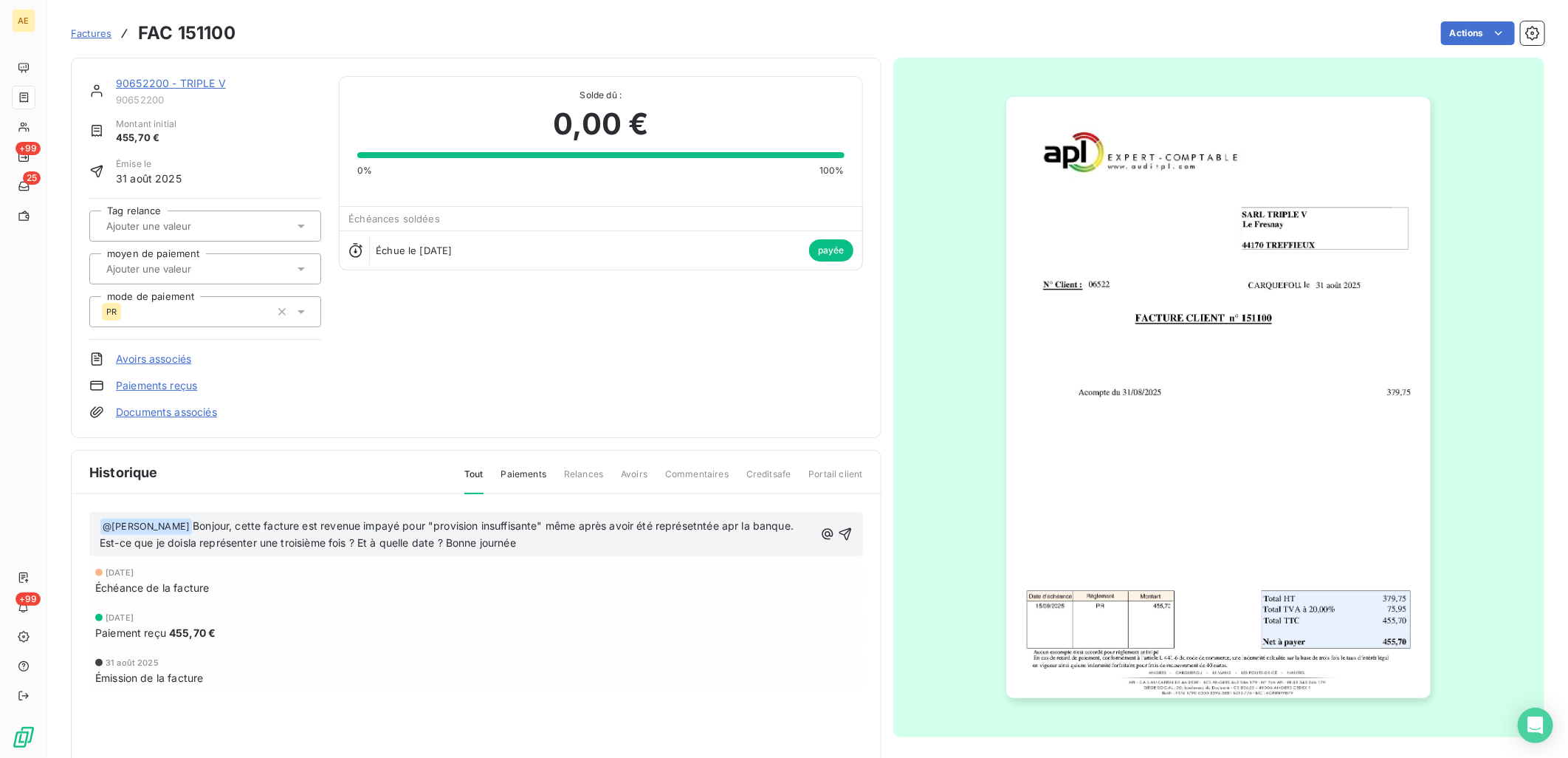
click at [722, 528] on span "Bonjour, cette facture est revenue impayé pour "provision insuffisante" même ap…" at bounding box center [448, 534] width 697 height 31
drag, startPoint x: 722, startPoint y: 528, endPoint x: 701, endPoint y: 522, distance: 21.8
click at [701, 522] on span "Bonjour, cette facture est revenue impayé pour "provision insuffisante" même ap…" at bounding box center [448, 534] width 697 height 31
click at [750, 521] on span "Bonjour, cette facture est revenue impayé pour "provision insuffisante" même ap…" at bounding box center [456, 534] width 713 height 31
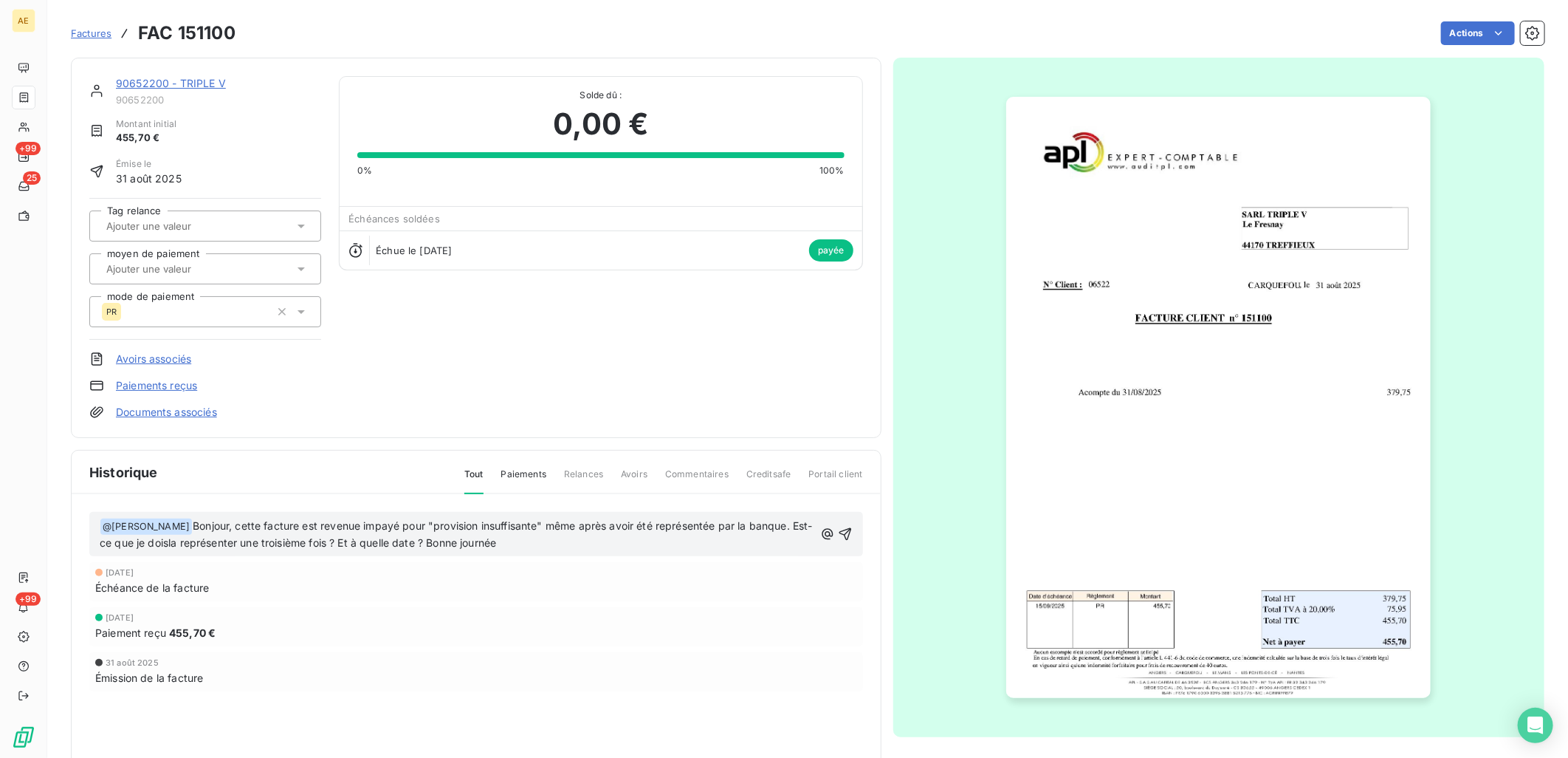
click at [231, 539] on span "Bonjour, cette facture est revenue impayé pour "provision insuffisante" même ap…" at bounding box center [456, 534] width 713 height 31
click at [839, 530] on icon "button" at bounding box center [845, 534] width 13 height 13
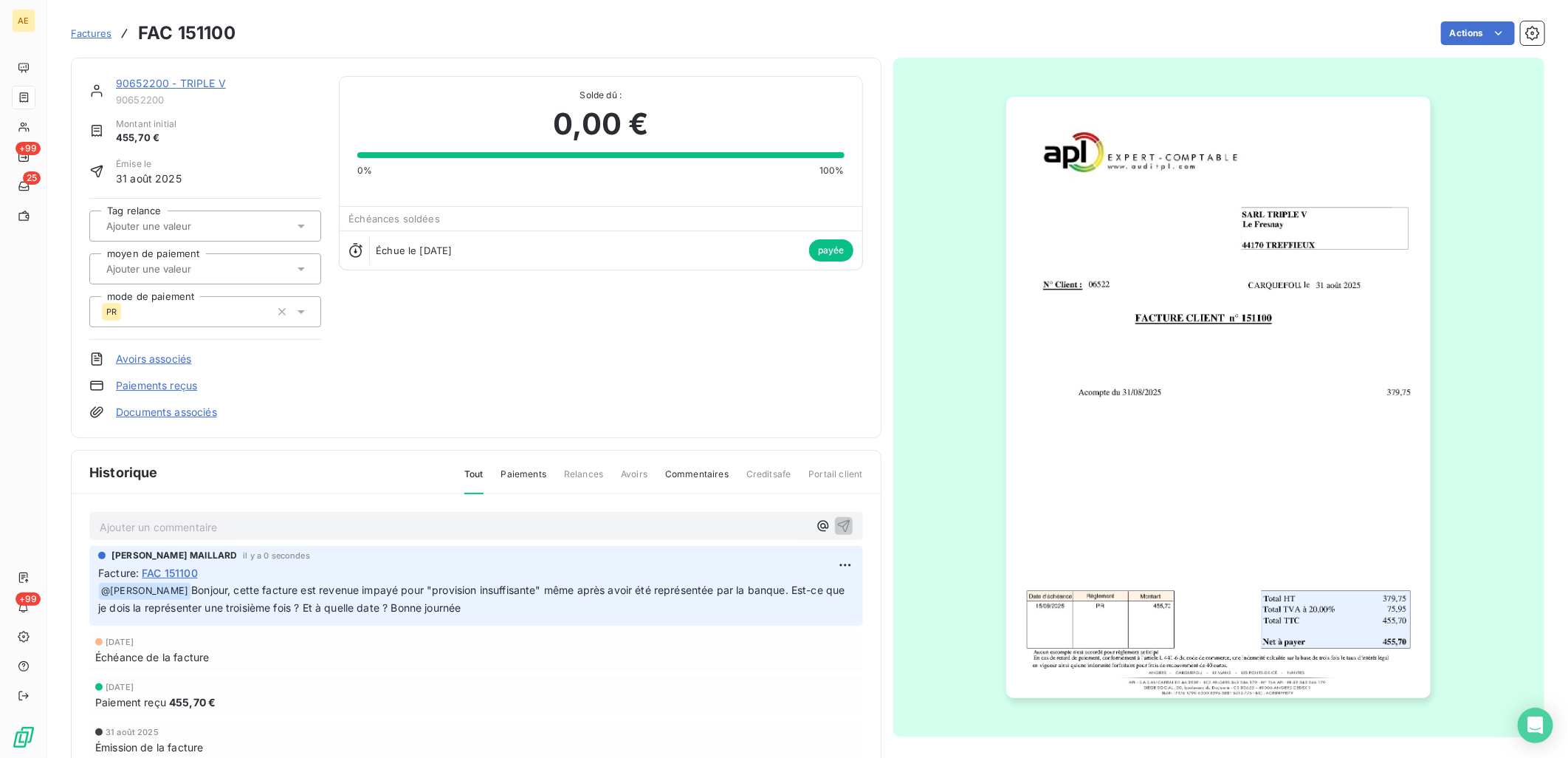
click at [195, 83] on link "90652200 - TRIPLE V" at bounding box center [170, 83] width 110 height 13
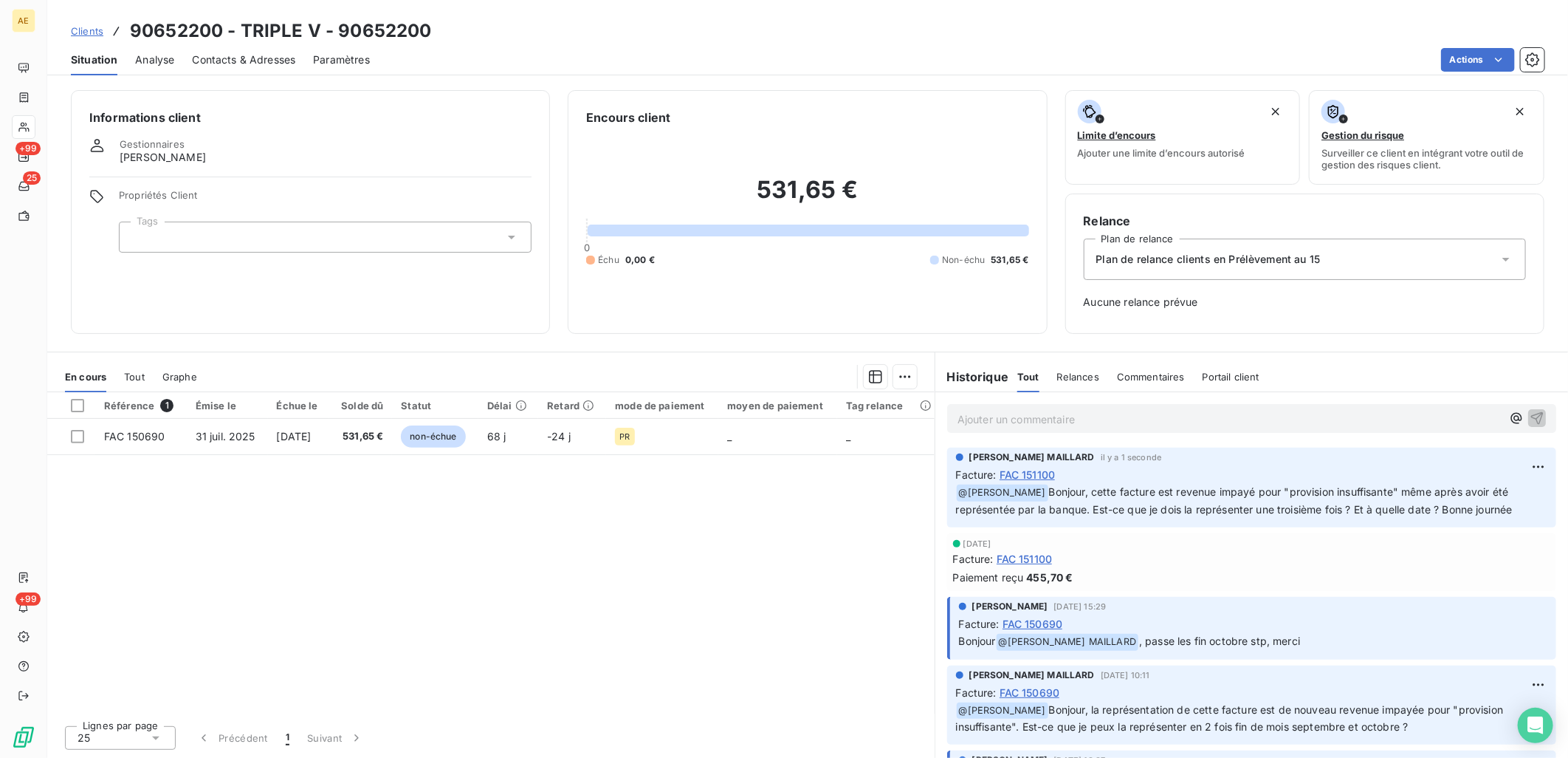
click at [91, 31] on span "Clients" at bounding box center [87, 31] width 33 height 12
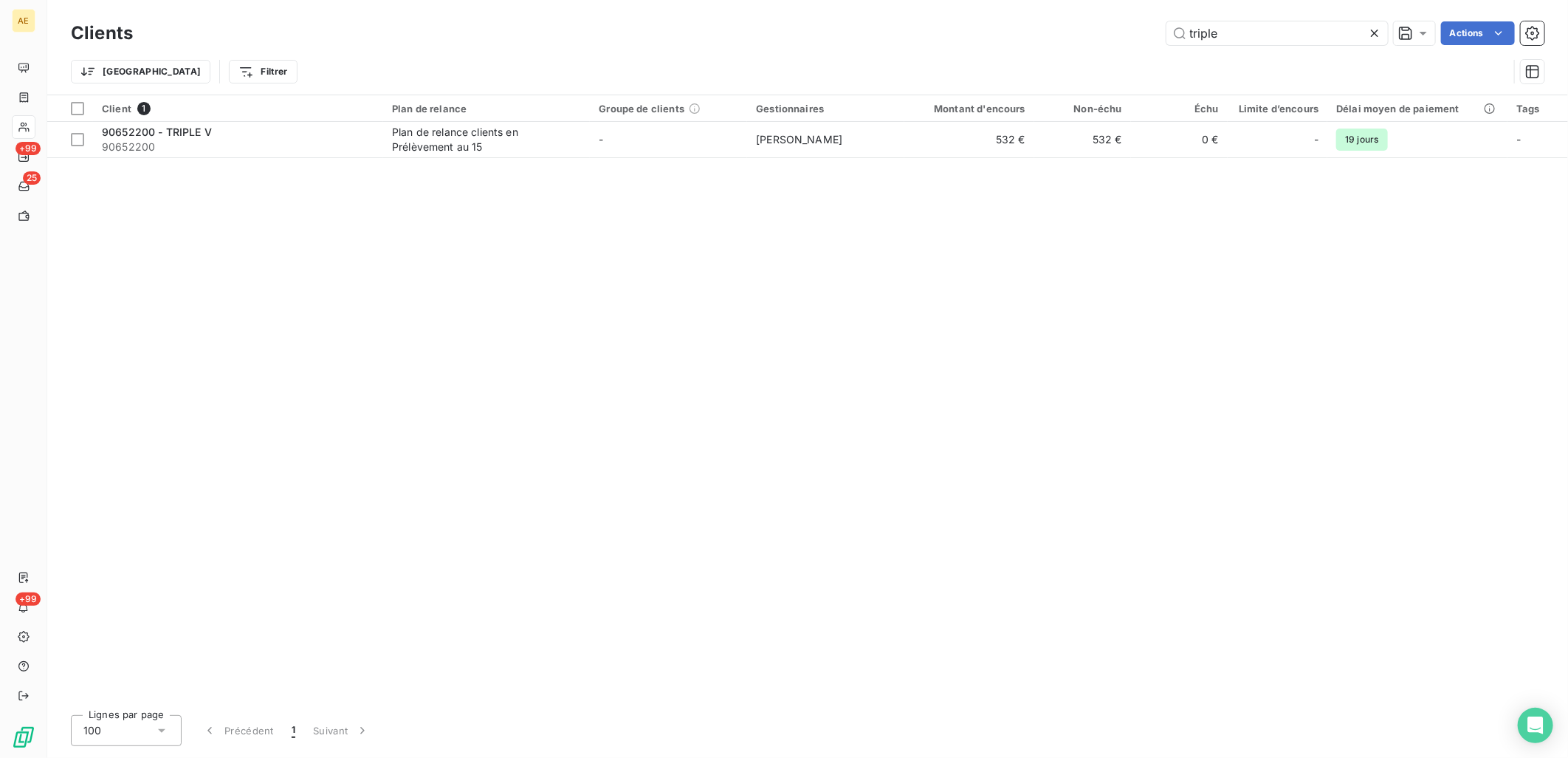
drag, startPoint x: 1108, startPoint y: 47, endPoint x: 887, endPoint y: 52, distance: 221.1
click at [888, 52] on div "Clients triple Actions Trier Filtrer" at bounding box center [808, 56] width 1474 height 77
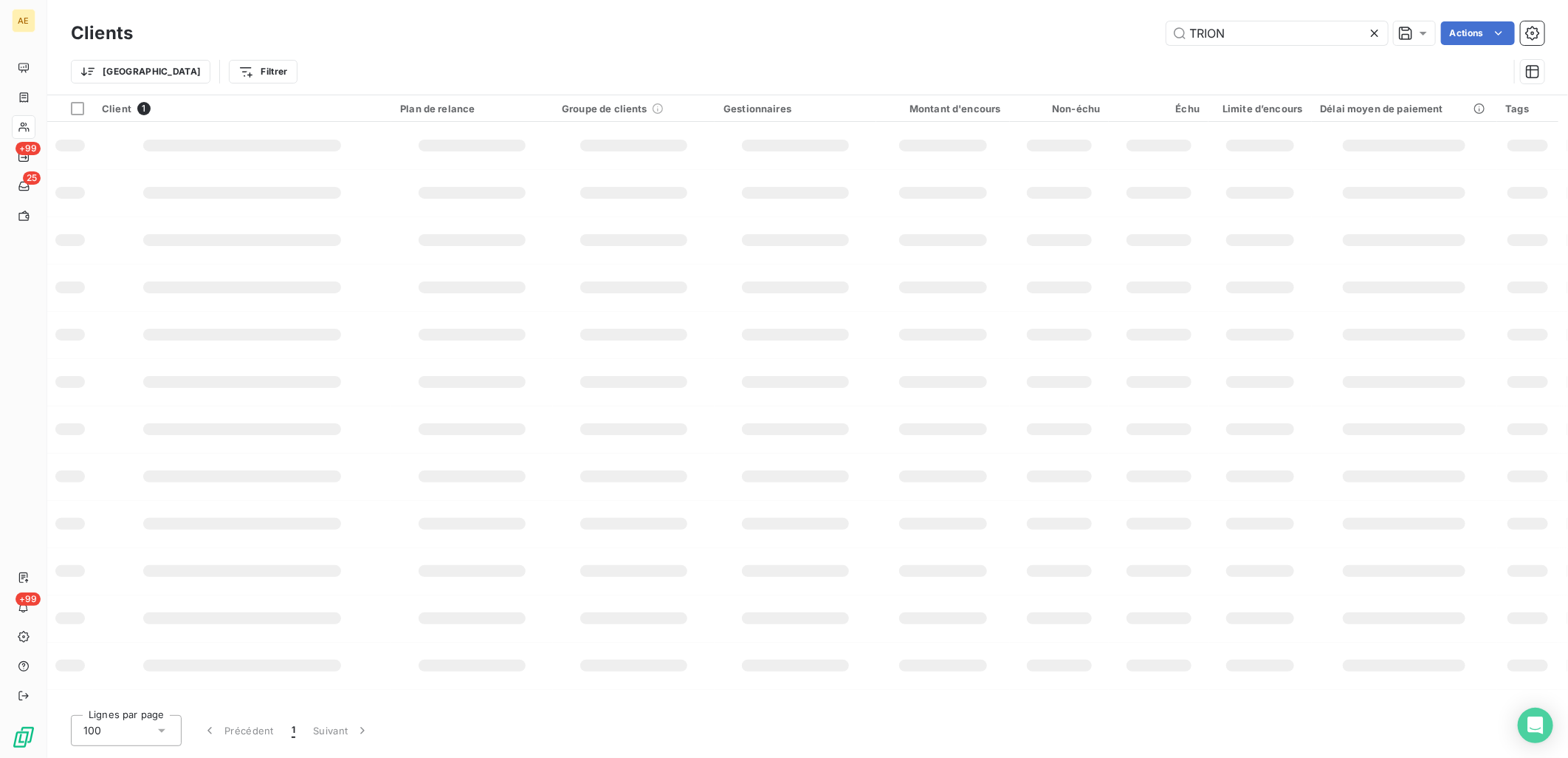
type input "TRION"
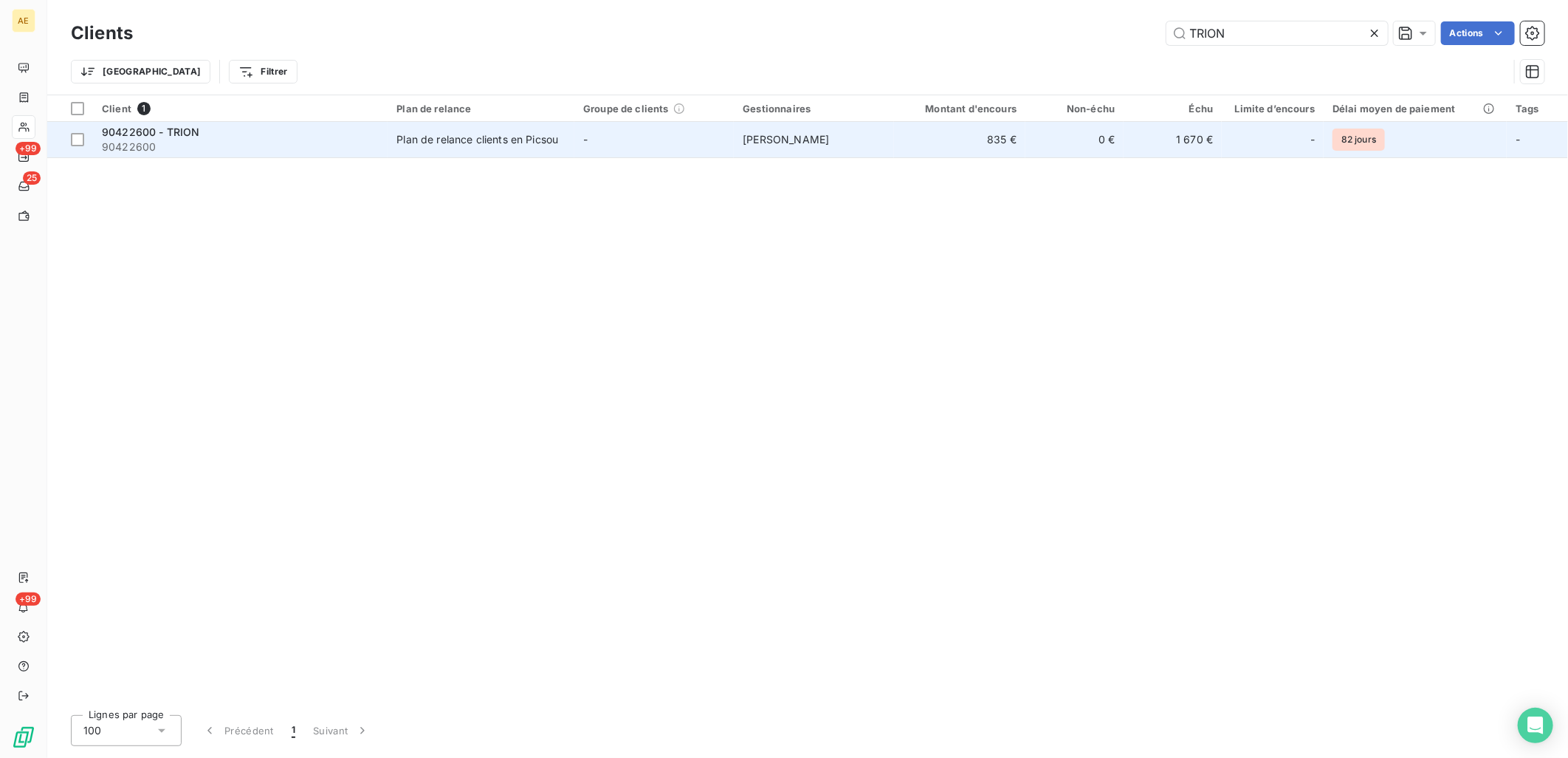
click at [209, 130] on div "90422600 - TRION" at bounding box center [240, 132] width 277 height 15
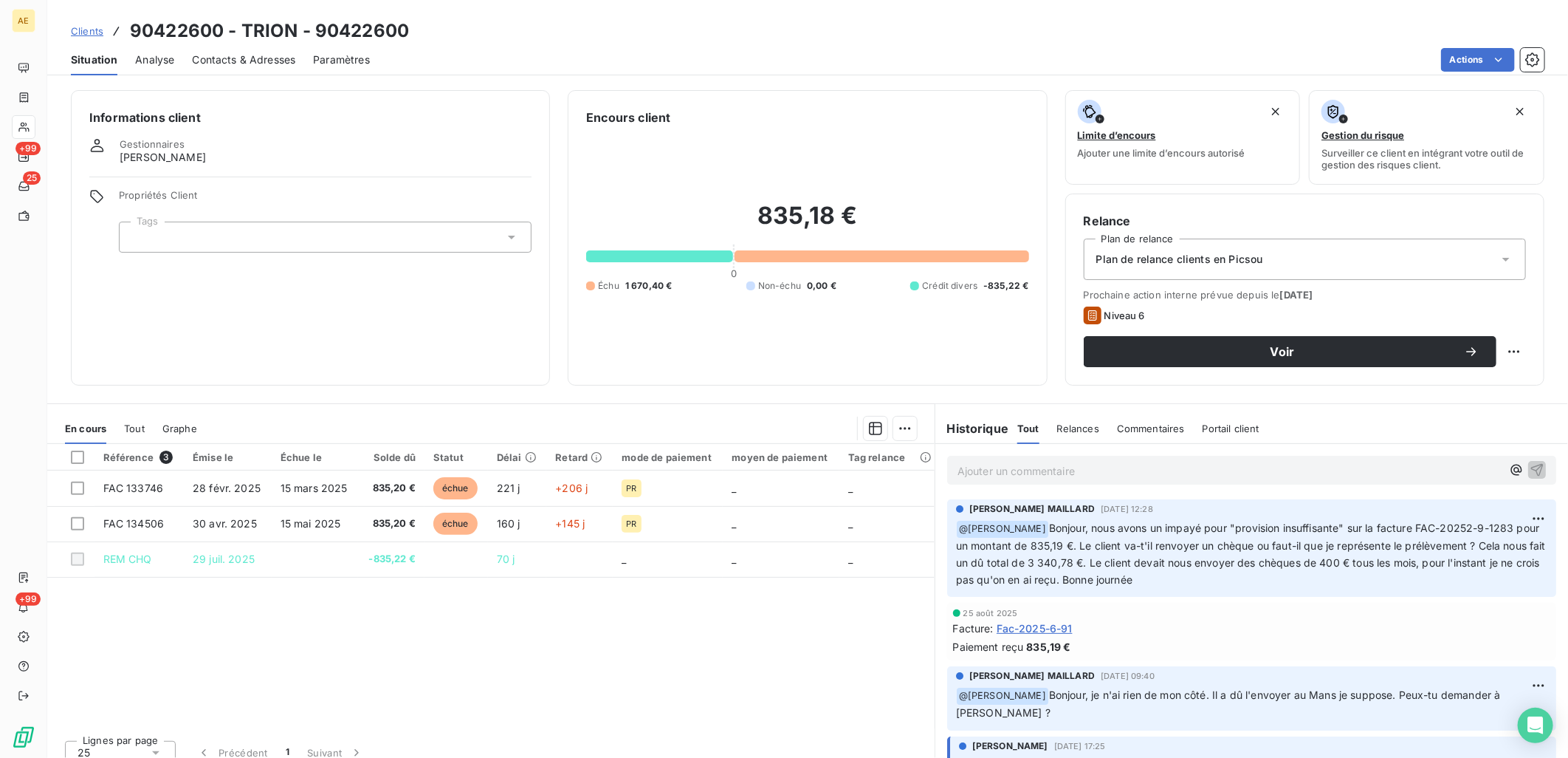
click at [84, 35] on span "Clients" at bounding box center [87, 31] width 33 height 12
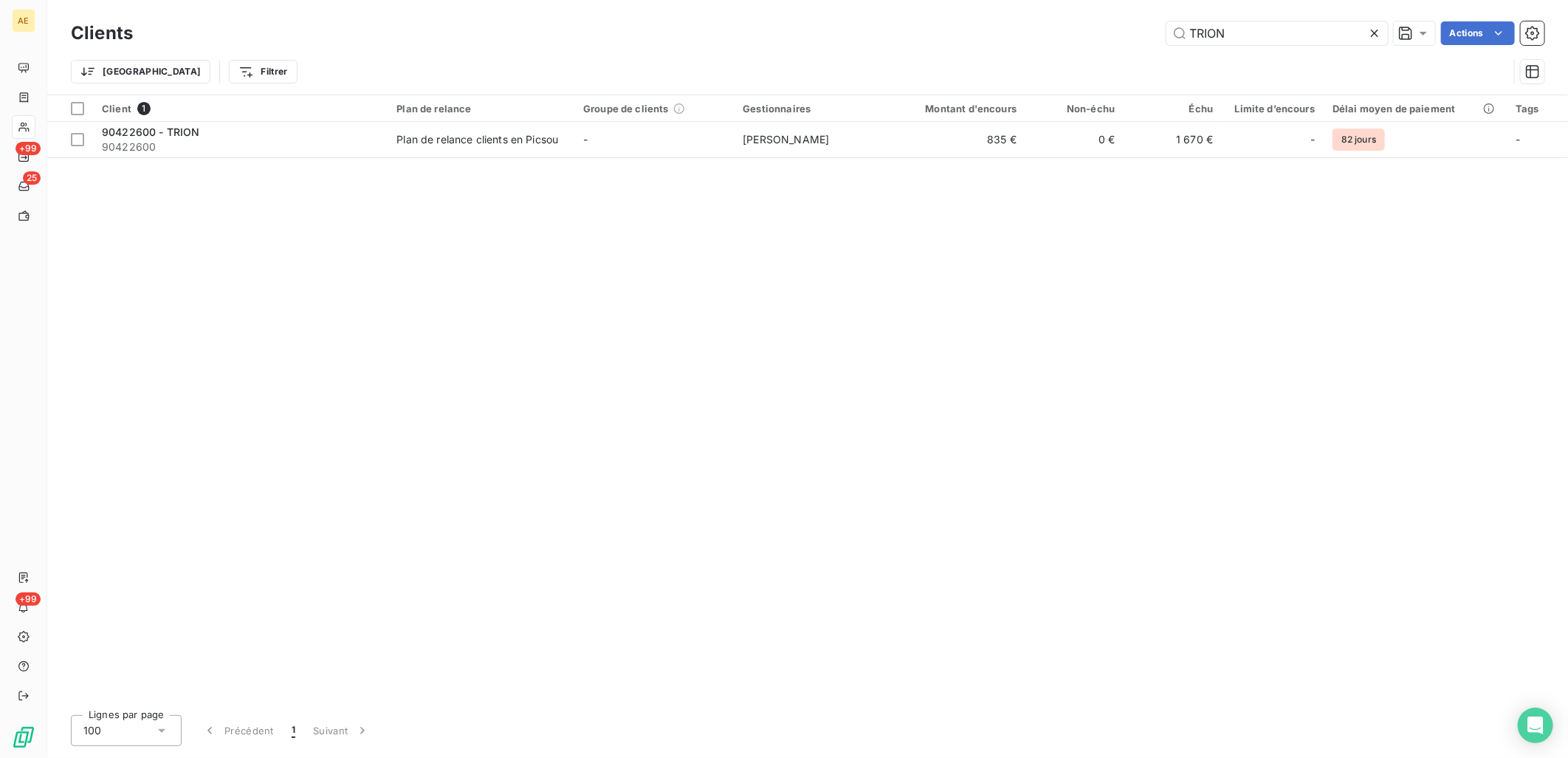
drag, startPoint x: 1205, startPoint y: 25, endPoint x: 1142, endPoint y: 28, distance: 63.1
click at [1142, 28] on div "TRION Actions" at bounding box center [847, 34] width 1394 height 24
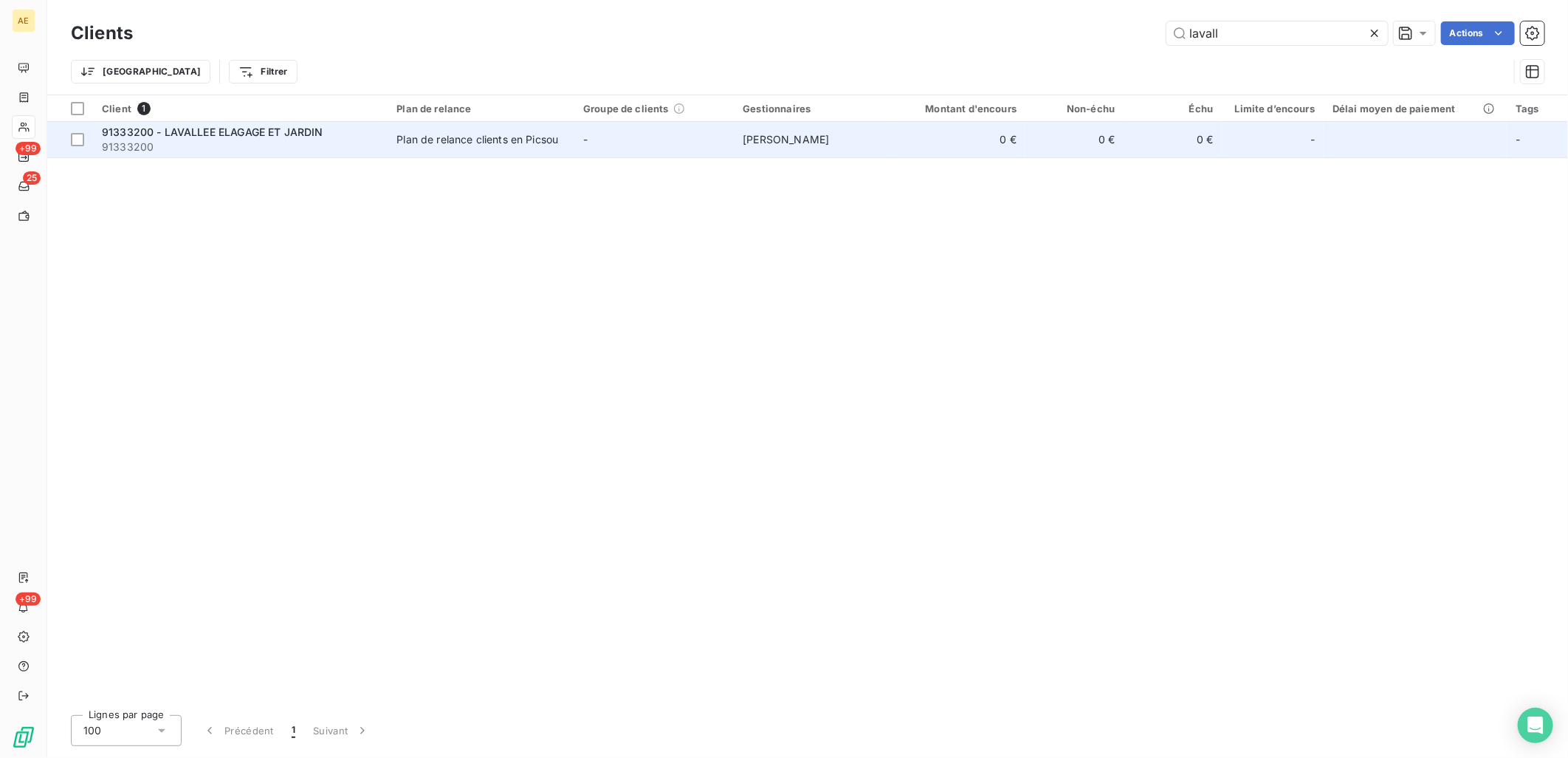
type input "lavall"
click at [289, 144] on span "91333200" at bounding box center [240, 146] width 277 height 15
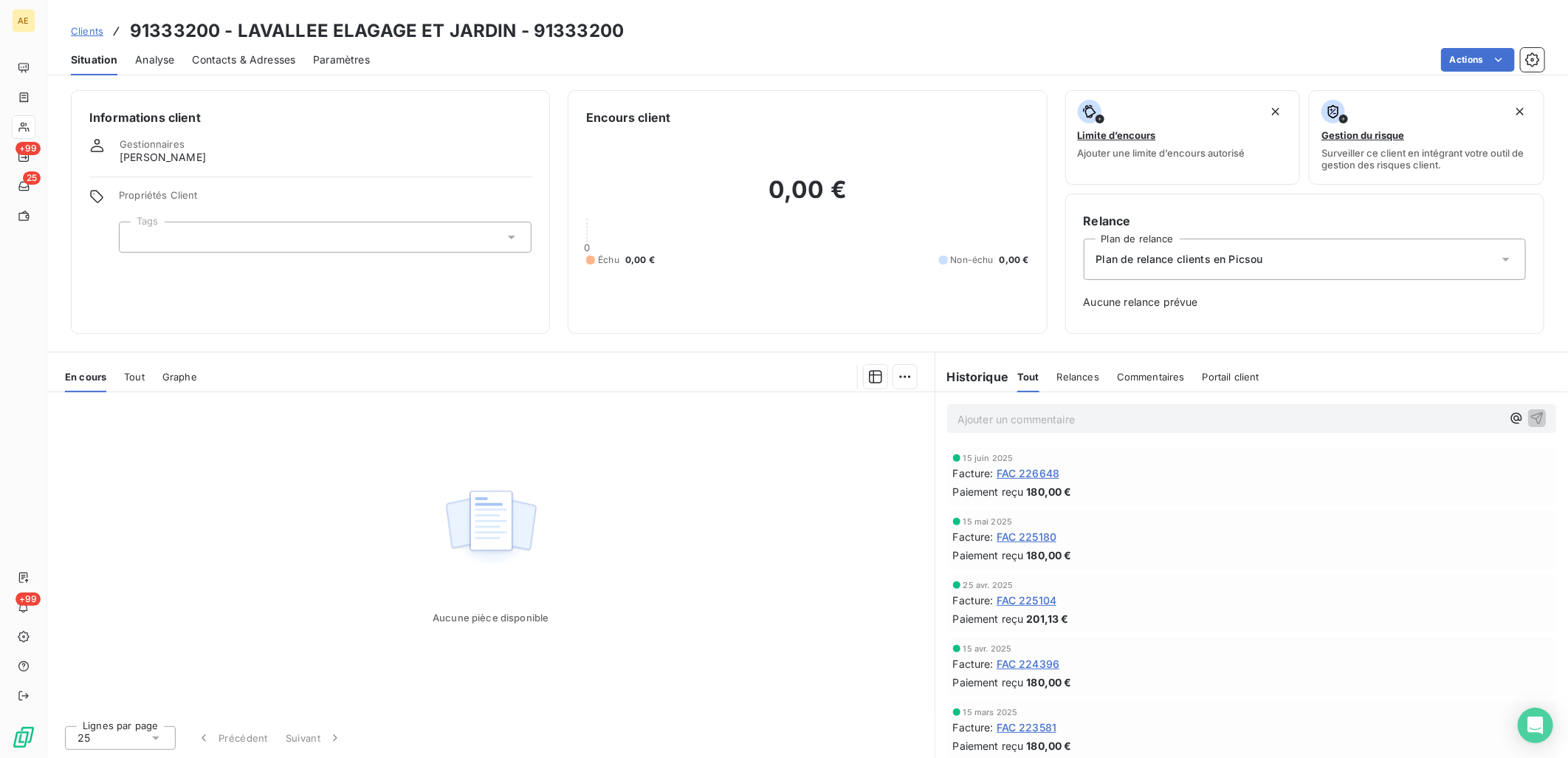
click at [77, 31] on span "Clients" at bounding box center [87, 31] width 33 height 12
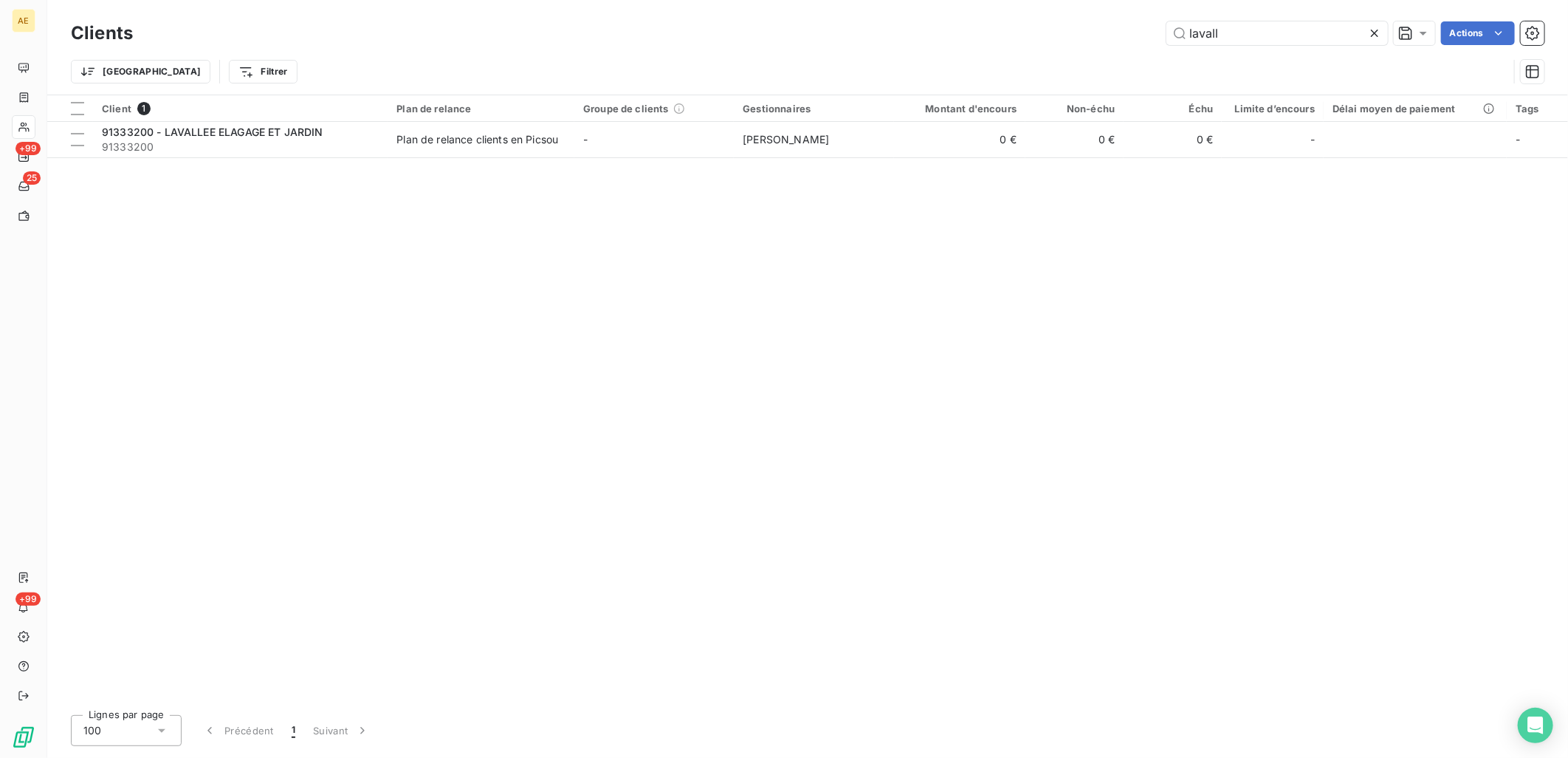
drag, startPoint x: 1277, startPoint y: 26, endPoint x: 677, endPoint y: 116, distance: 606.7
click at [677, 116] on div "Clients lavall Actions Trier Filtrer Client 1 Plan de relance Groupe de clients…" at bounding box center [808, 379] width 1522 height 758
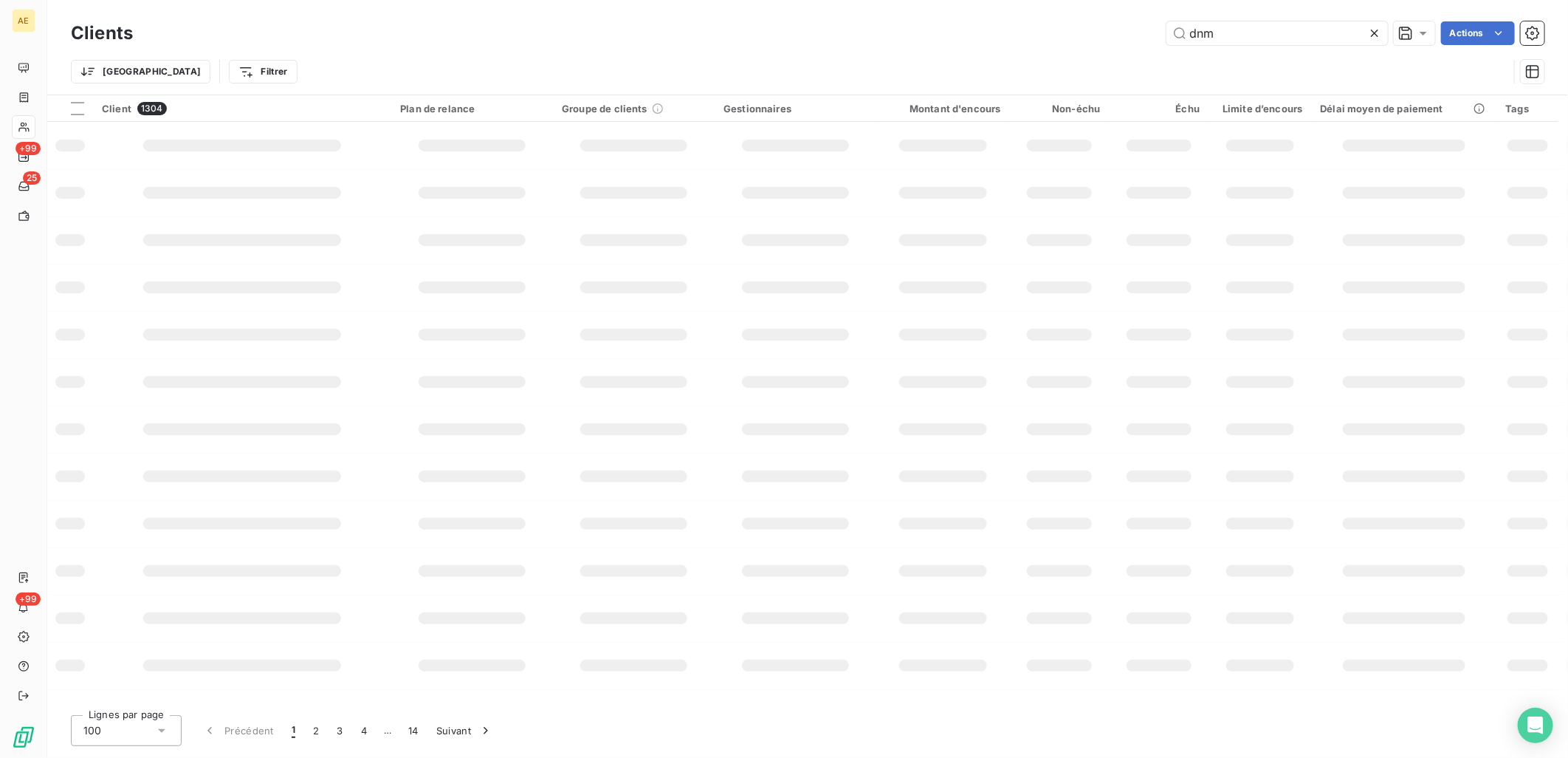
type input "dnm"
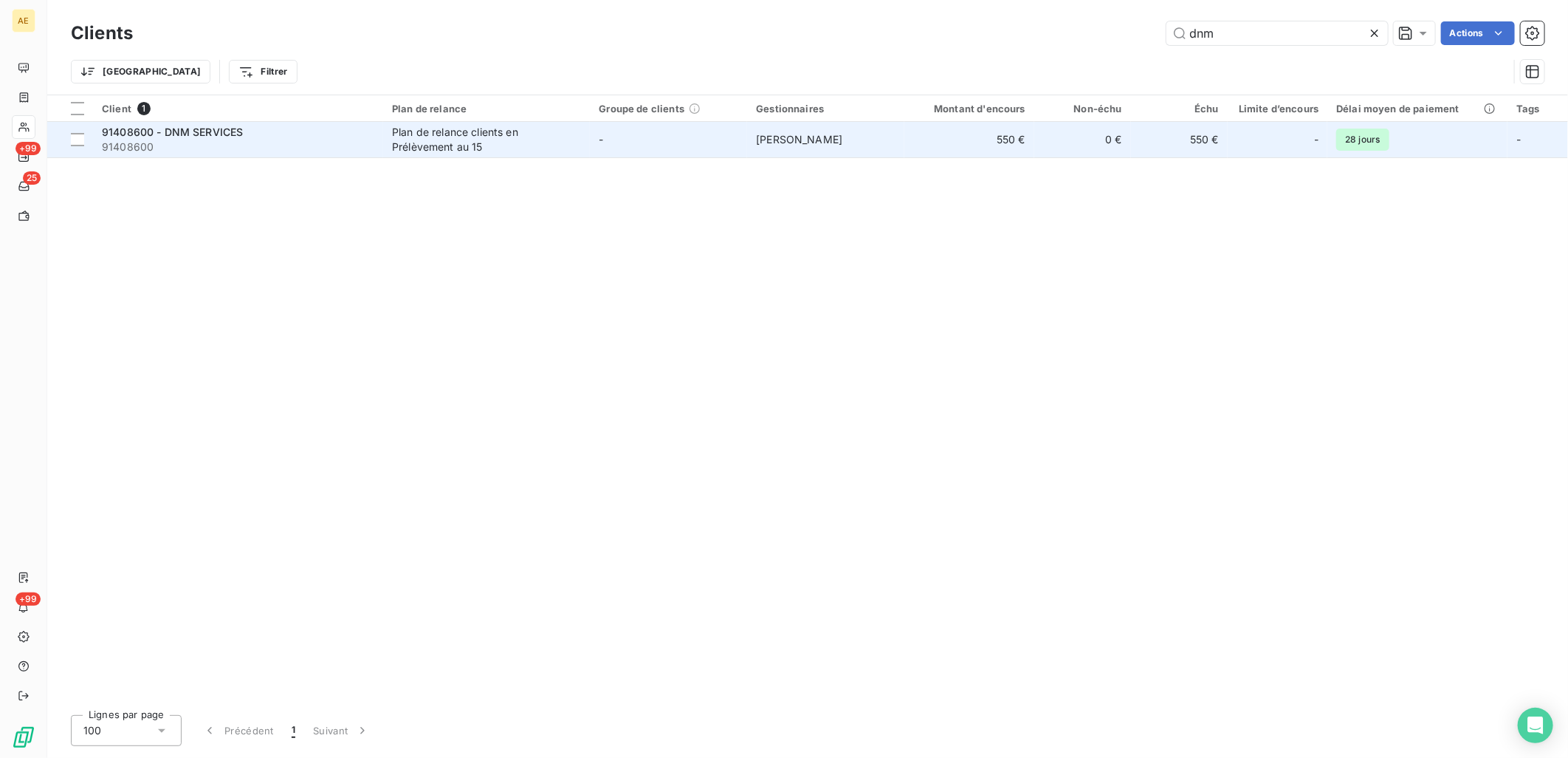
click at [325, 141] on span "91408600" at bounding box center [237, 146] width 272 height 15
